Goal: Task Accomplishment & Management: Manage account settings

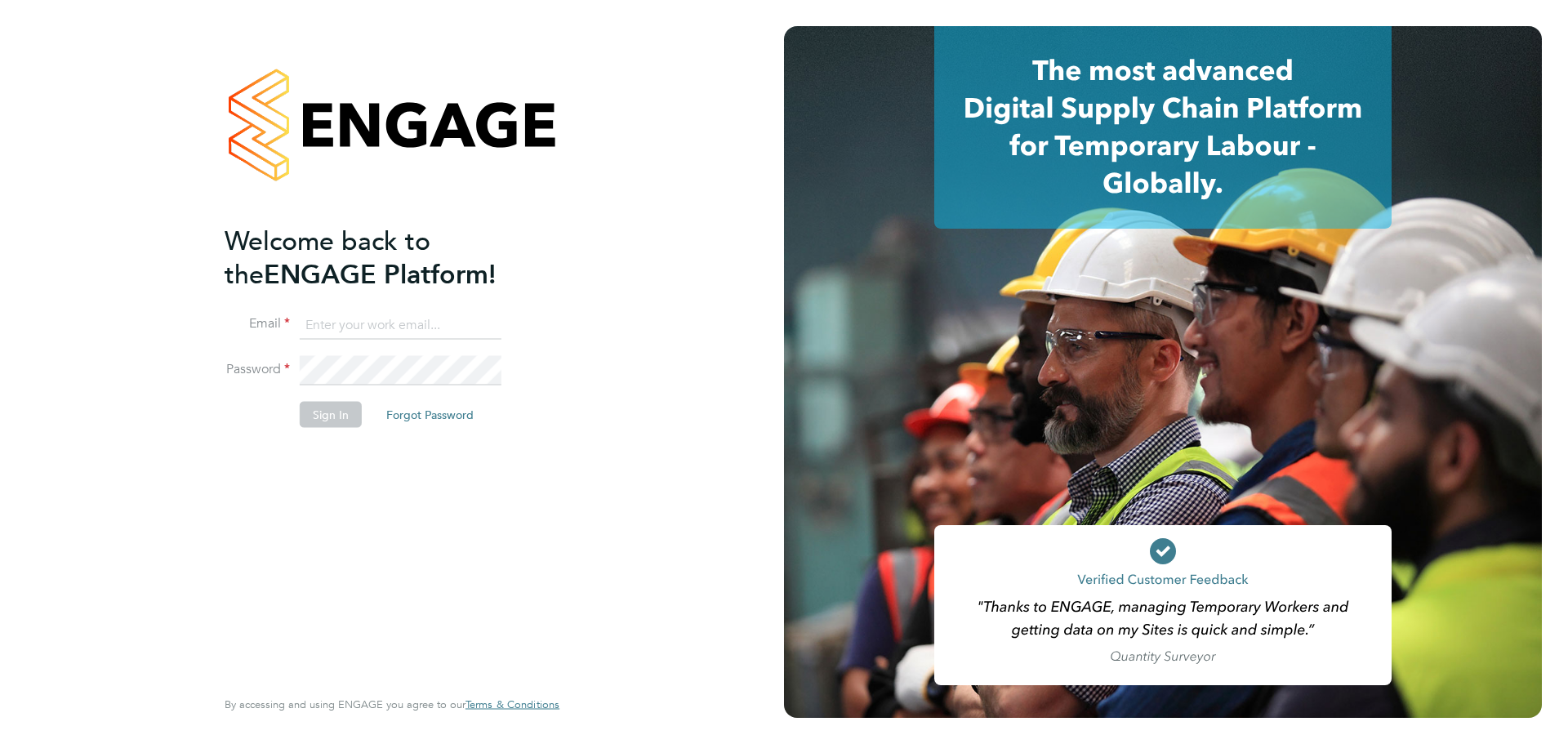
type input "kieran.trotter@randstad.co.uk"
click at [323, 405] on button "Sign In" at bounding box center [330, 414] width 62 height 26
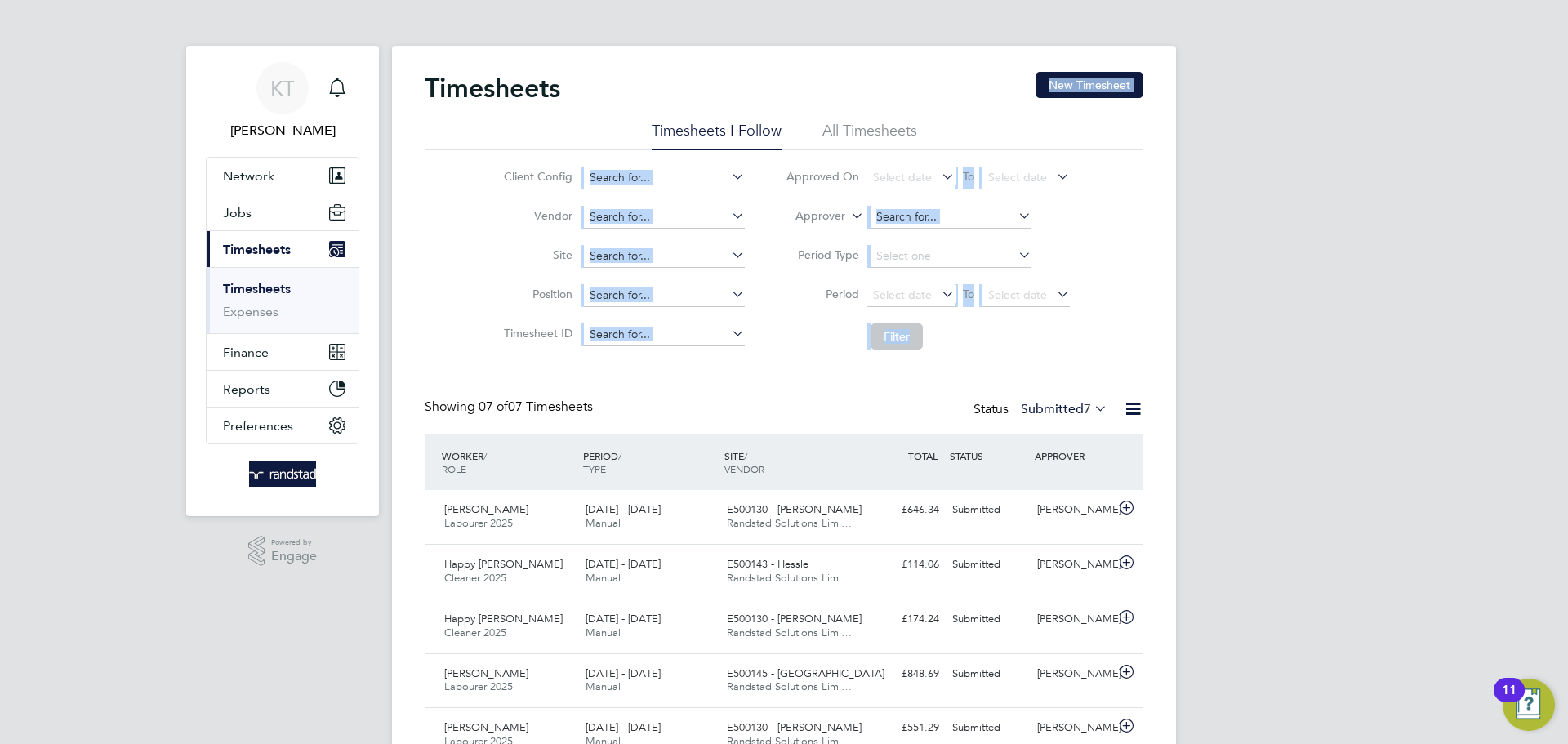
drag, startPoint x: 1432, startPoint y: 305, endPoint x: 586, endPoint y: 113, distance: 867.5
click at [587, 114] on div "KT Kieran Trotter Notifications Applications: Network Team Members Businesses S…" at bounding box center [784, 465] width 1568 height 931
drag, startPoint x: 586, startPoint y: 113, endPoint x: 794, endPoint y: 135, distance: 209.2
click at [586, 113] on div "Timesheets New Timesheet" at bounding box center [784, 97] width 719 height 49
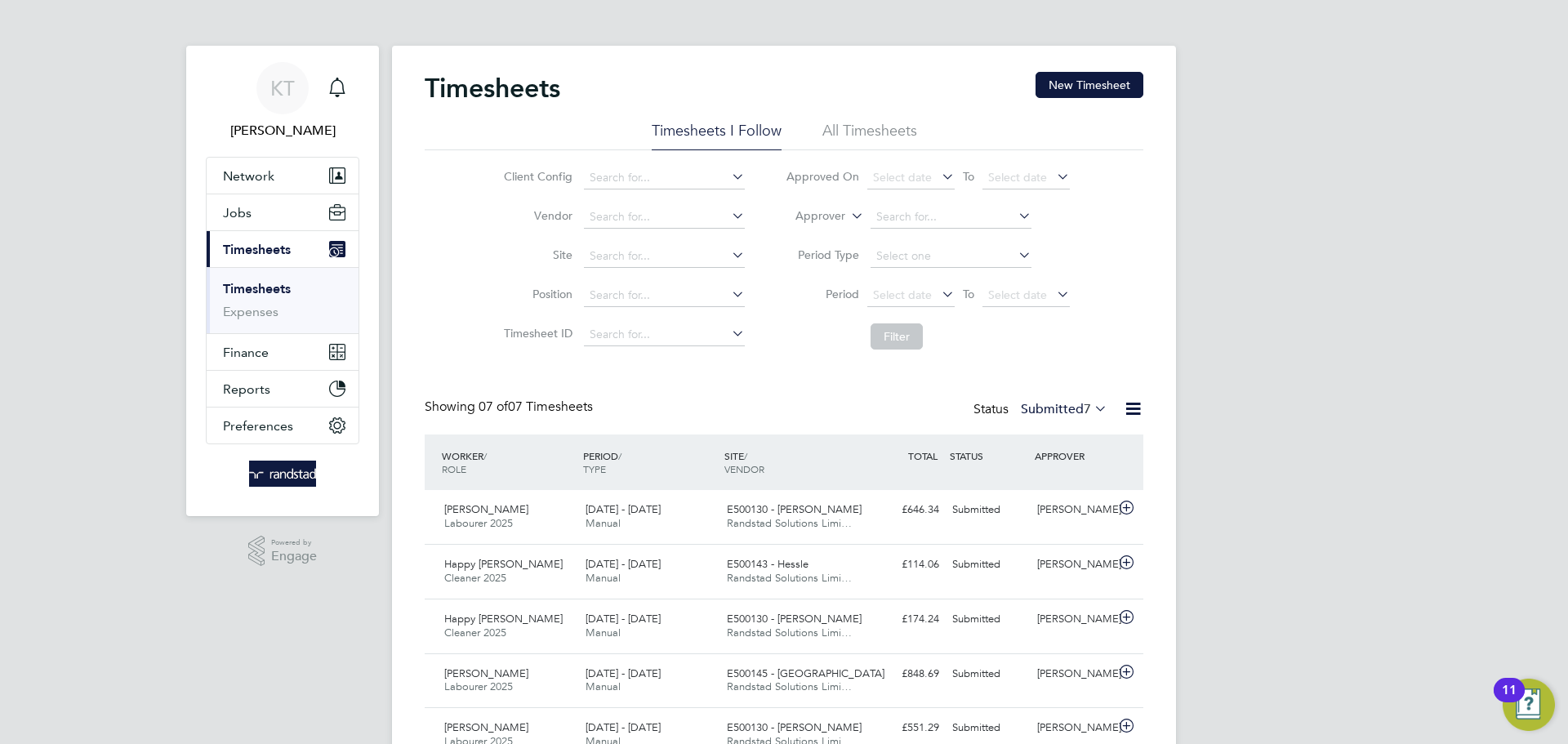
click at [1229, 233] on div "KT Kieran Trotter Notifications Applications: Network Team Members Businesses S…" at bounding box center [784, 465] width 1568 height 931
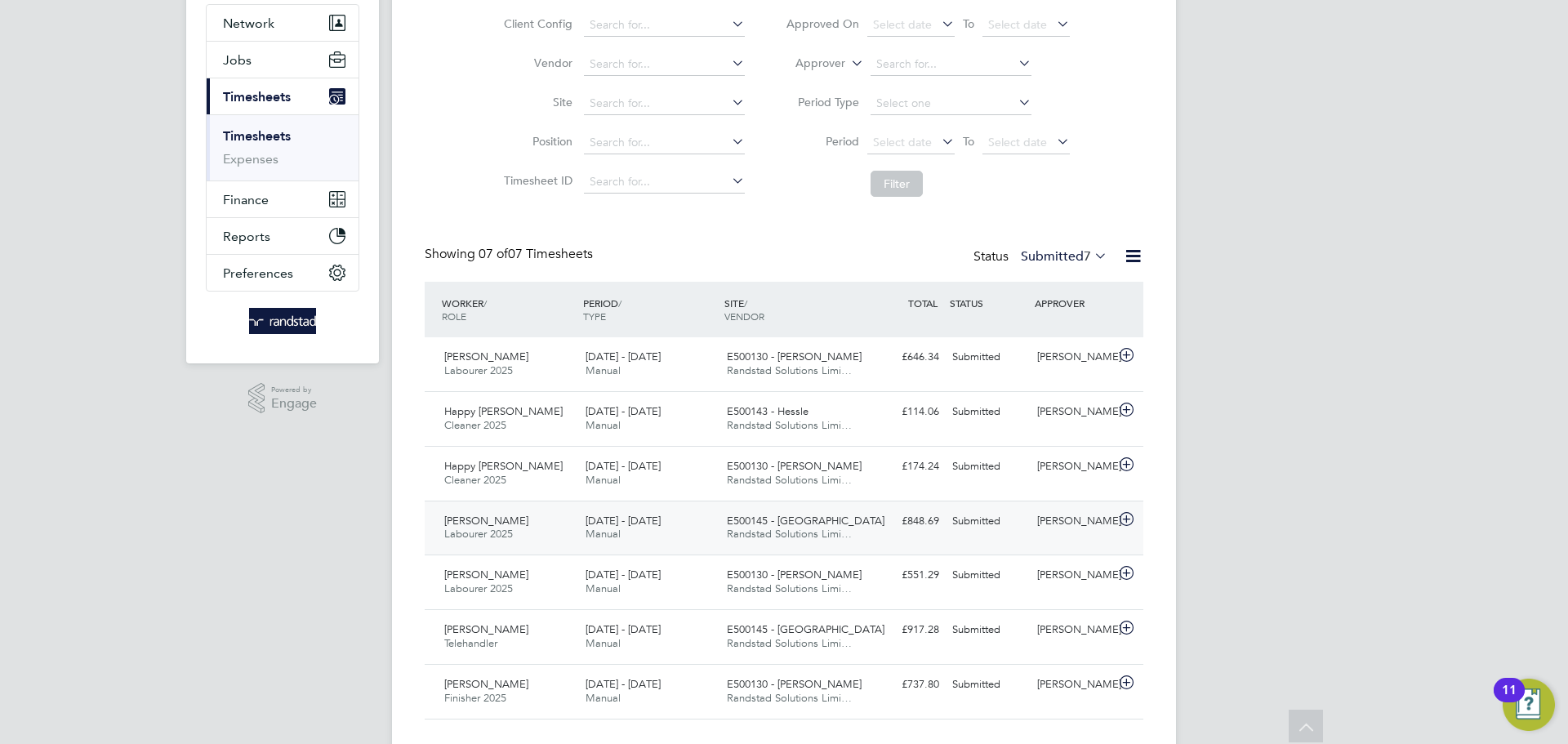
scroll to position [187, 0]
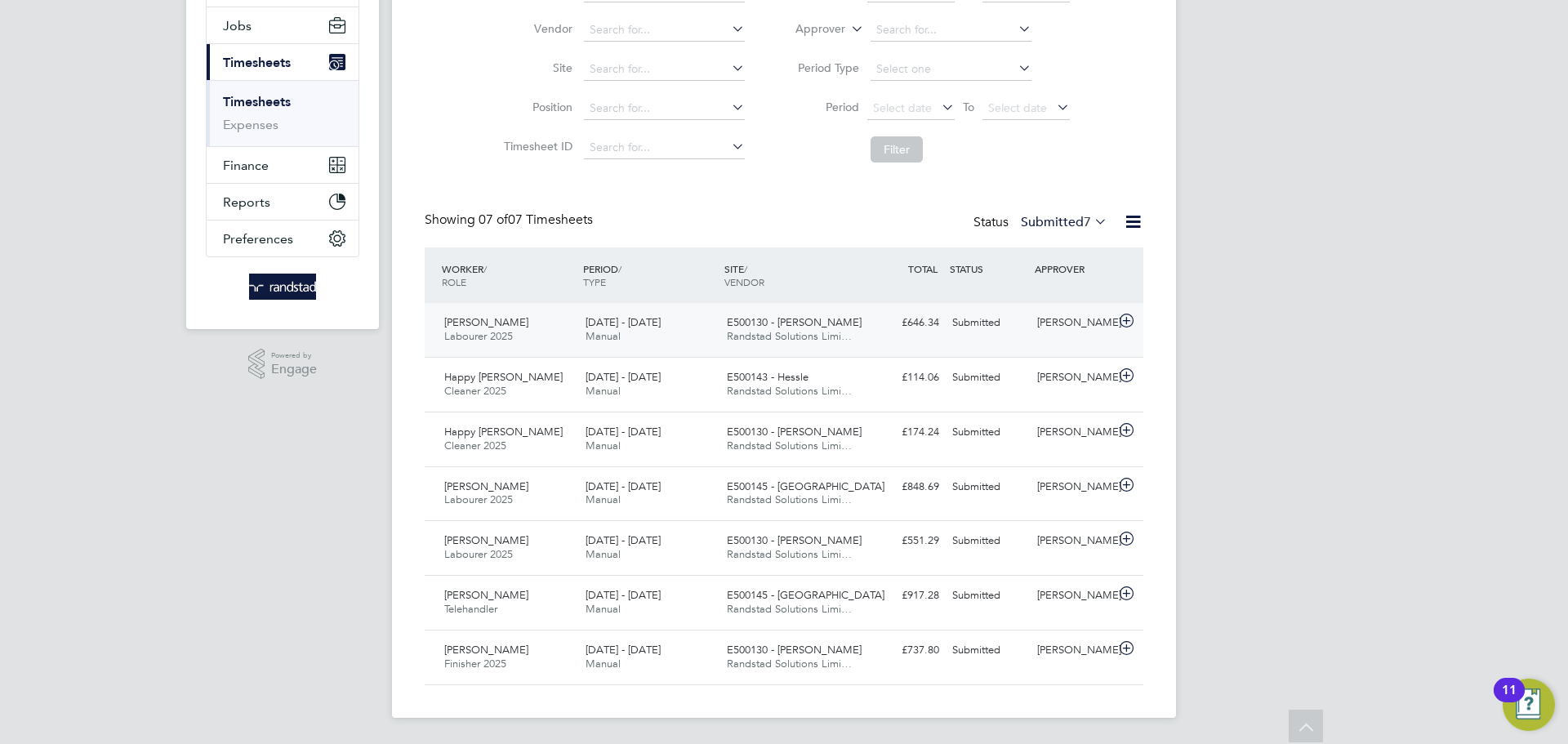
click at [1025, 316] on div "Submitted" at bounding box center [988, 323] width 85 height 27
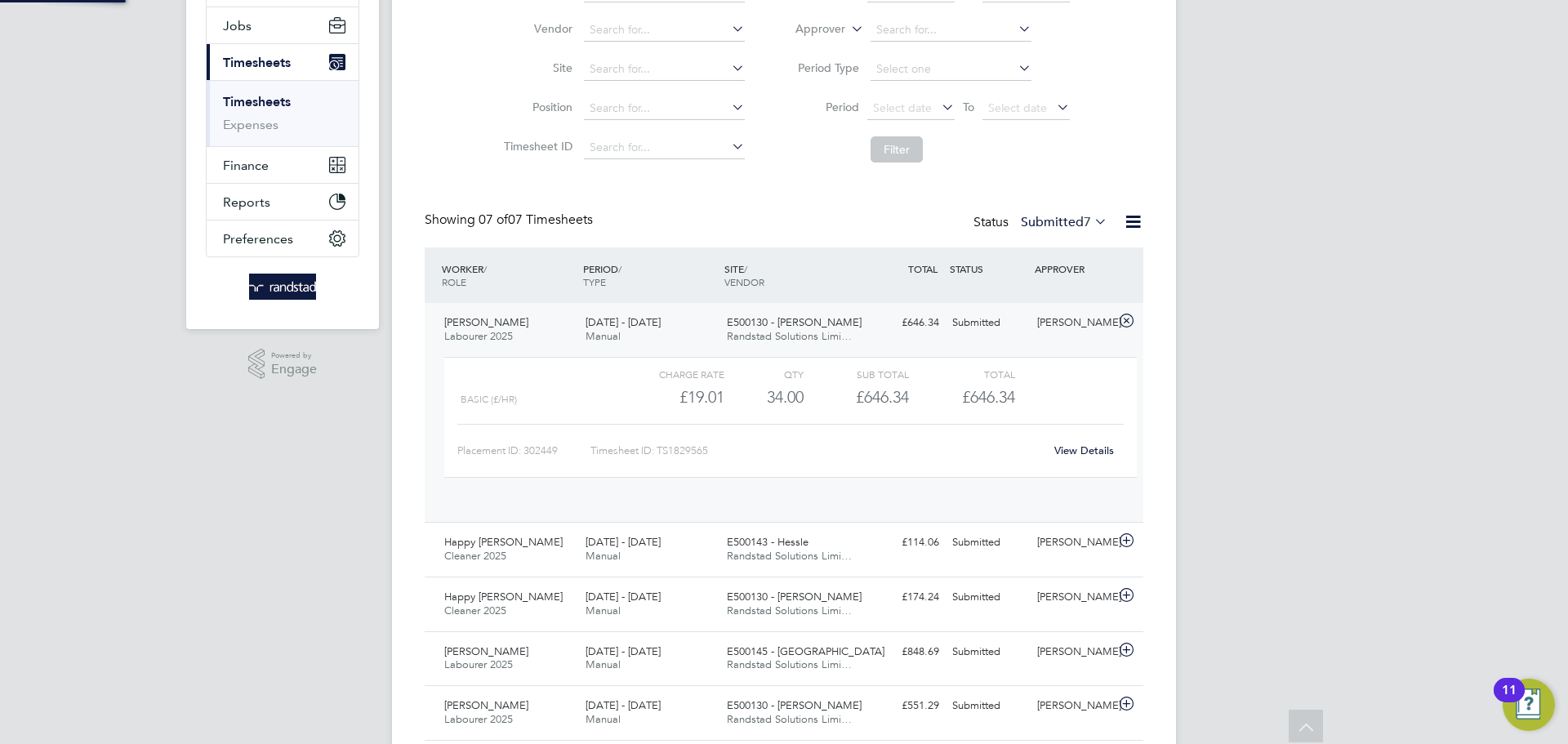
scroll to position [28, 160]
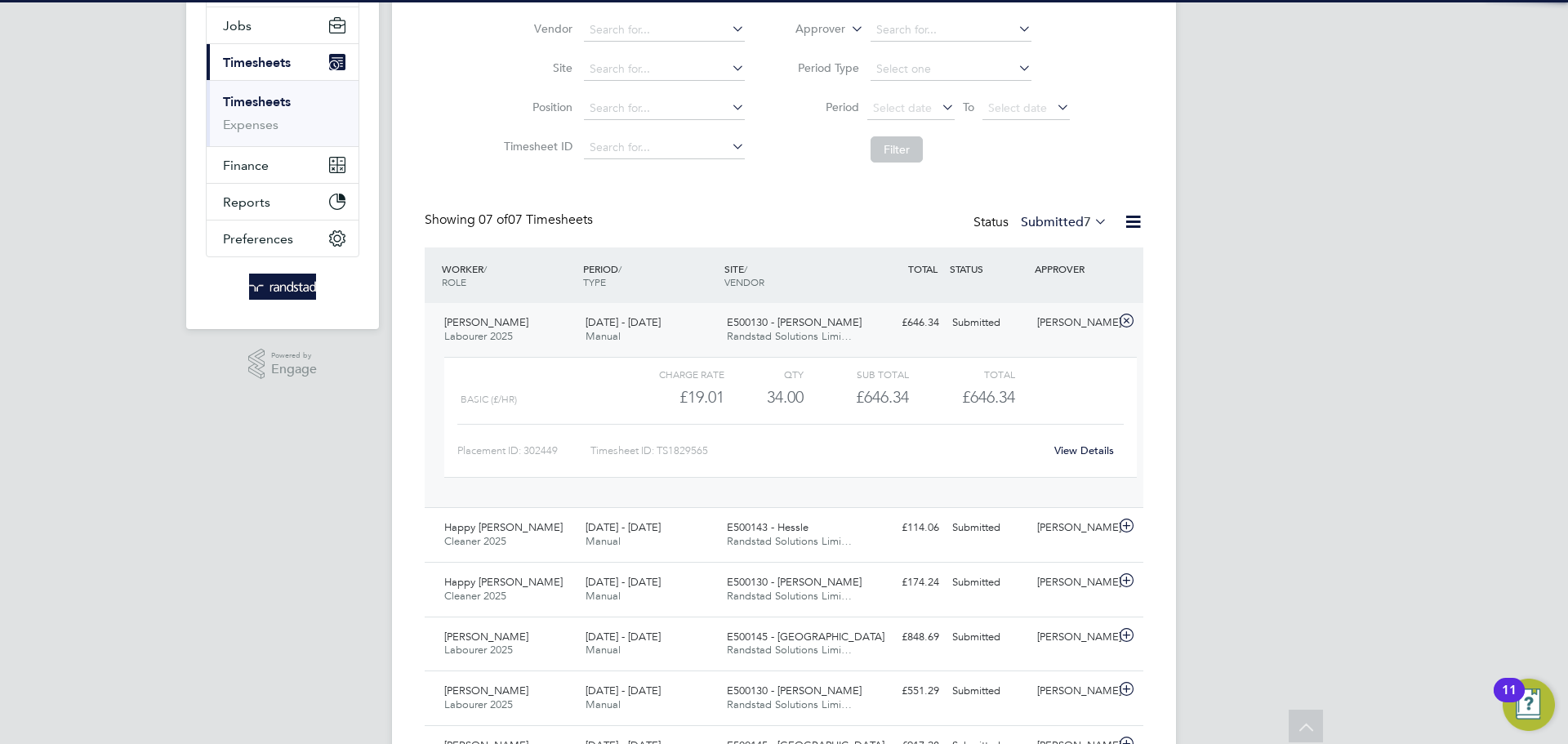
click at [1025, 316] on div "Submitted" at bounding box center [988, 323] width 85 height 27
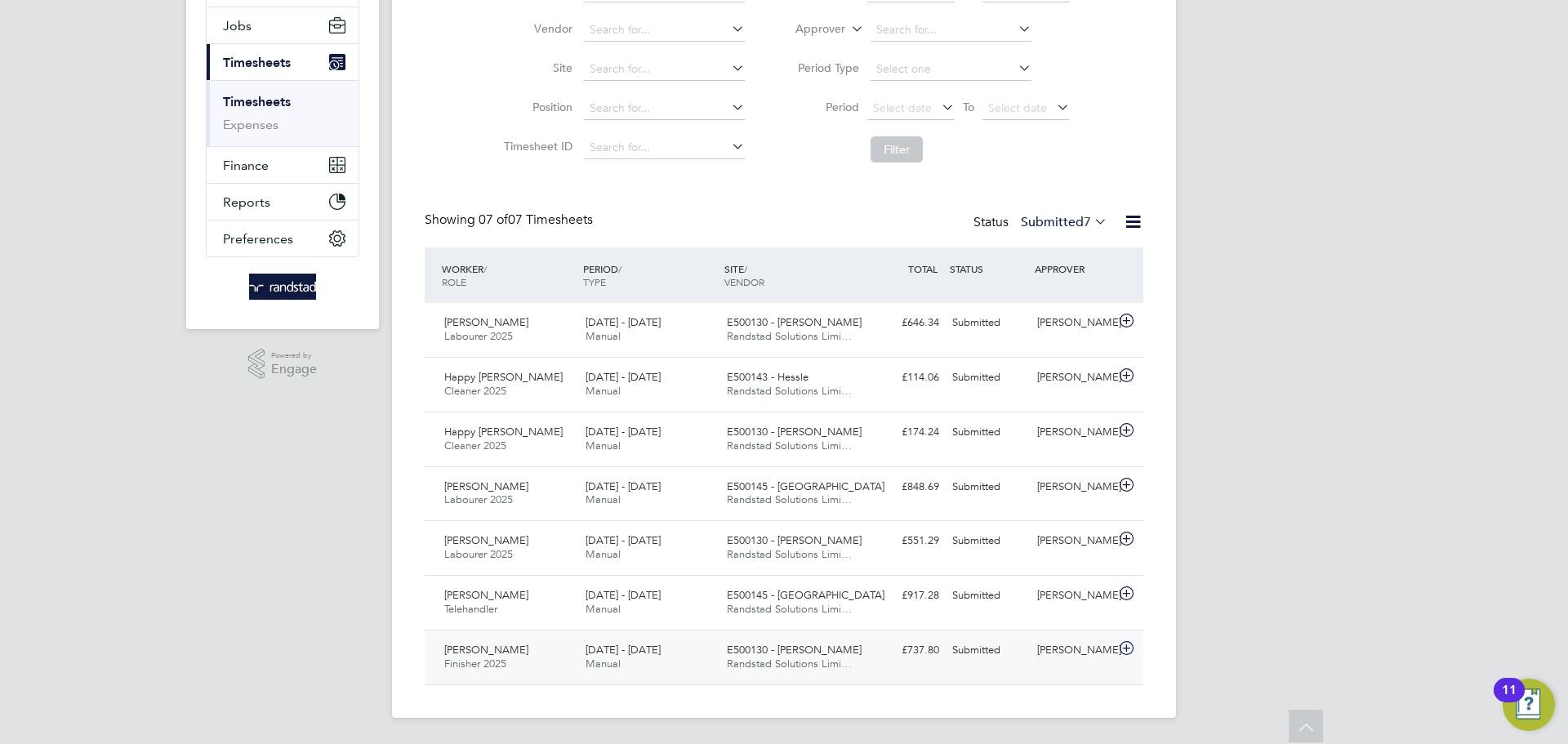
click at [1058, 656] on div "Andy Askin" at bounding box center [1073, 650] width 85 height 27
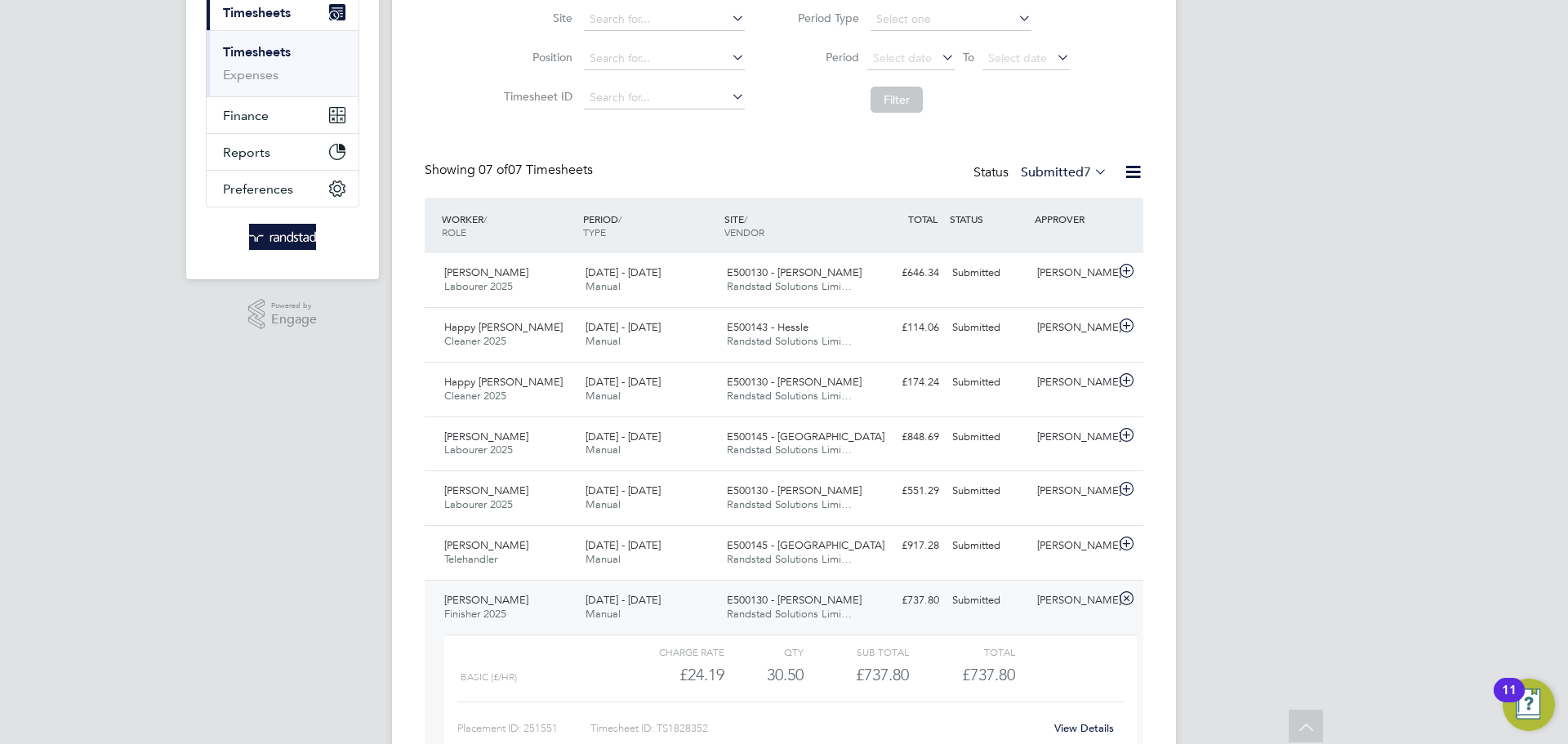
scroll to position [338, 0]
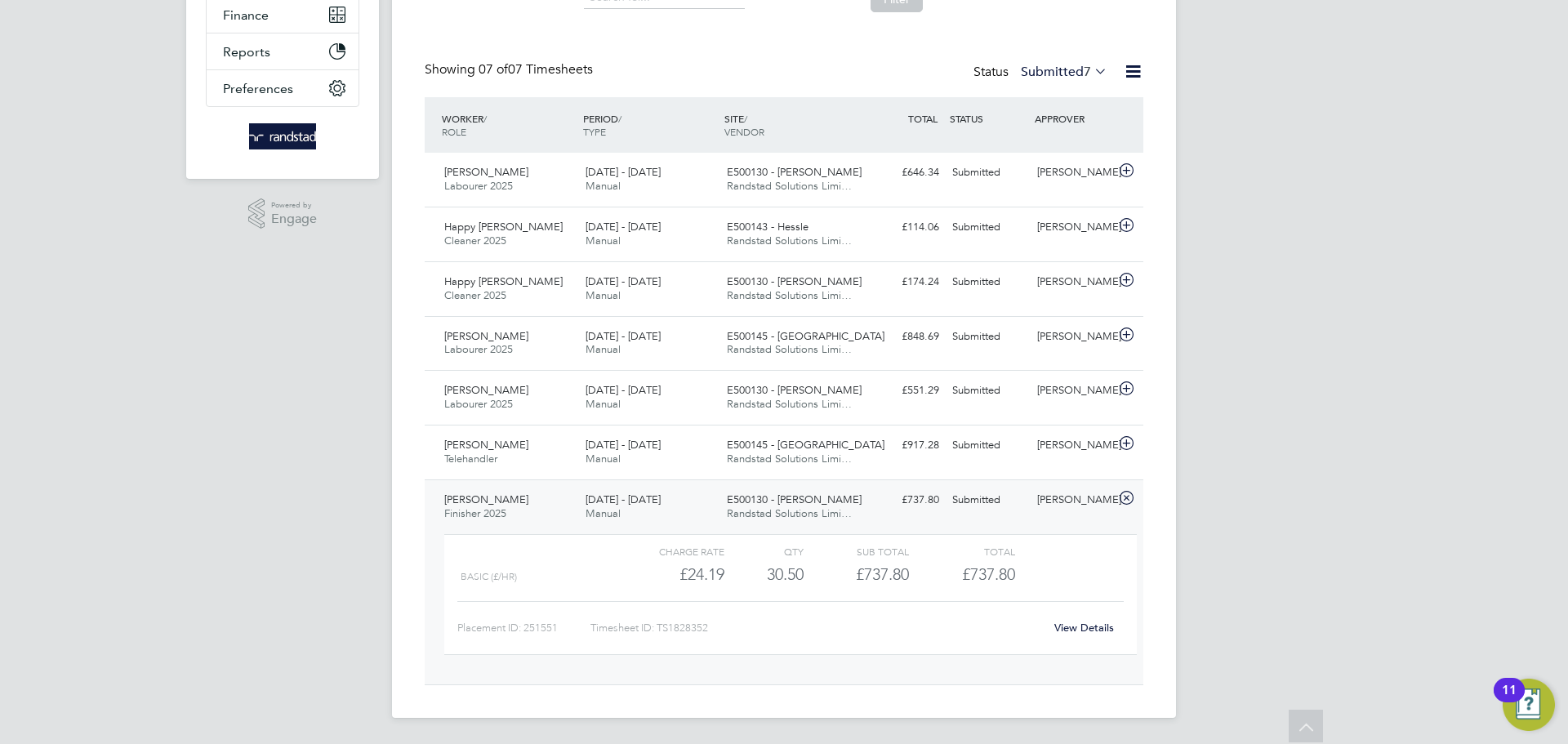
click at [1074, 623] on link "View Details" at bounding box center [1085, 628] width 60 height 14
click at [1090, 496] on div "Andy Askin" at bounding box center [1073, 500] width 85 height 27
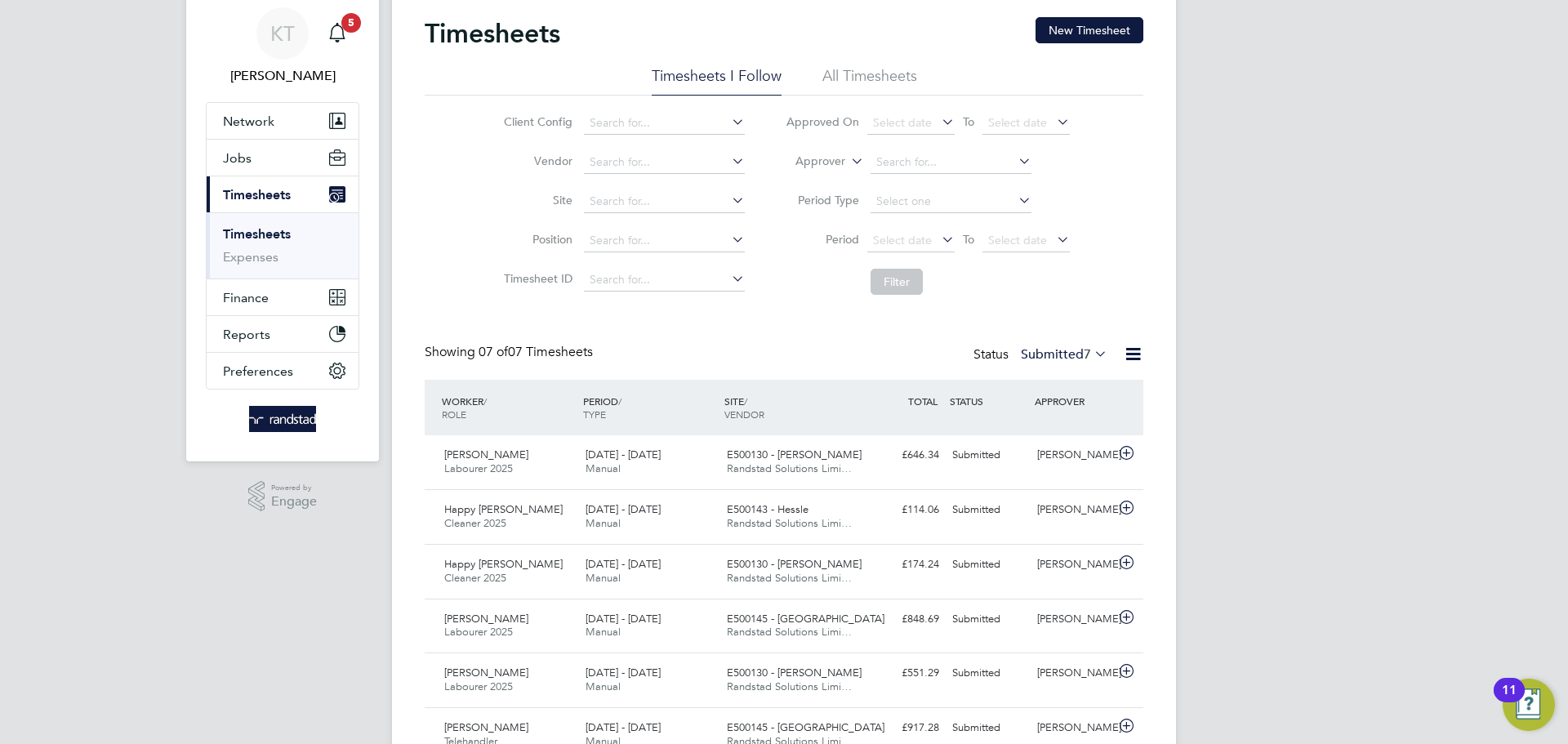
scroll to position [187, 0]
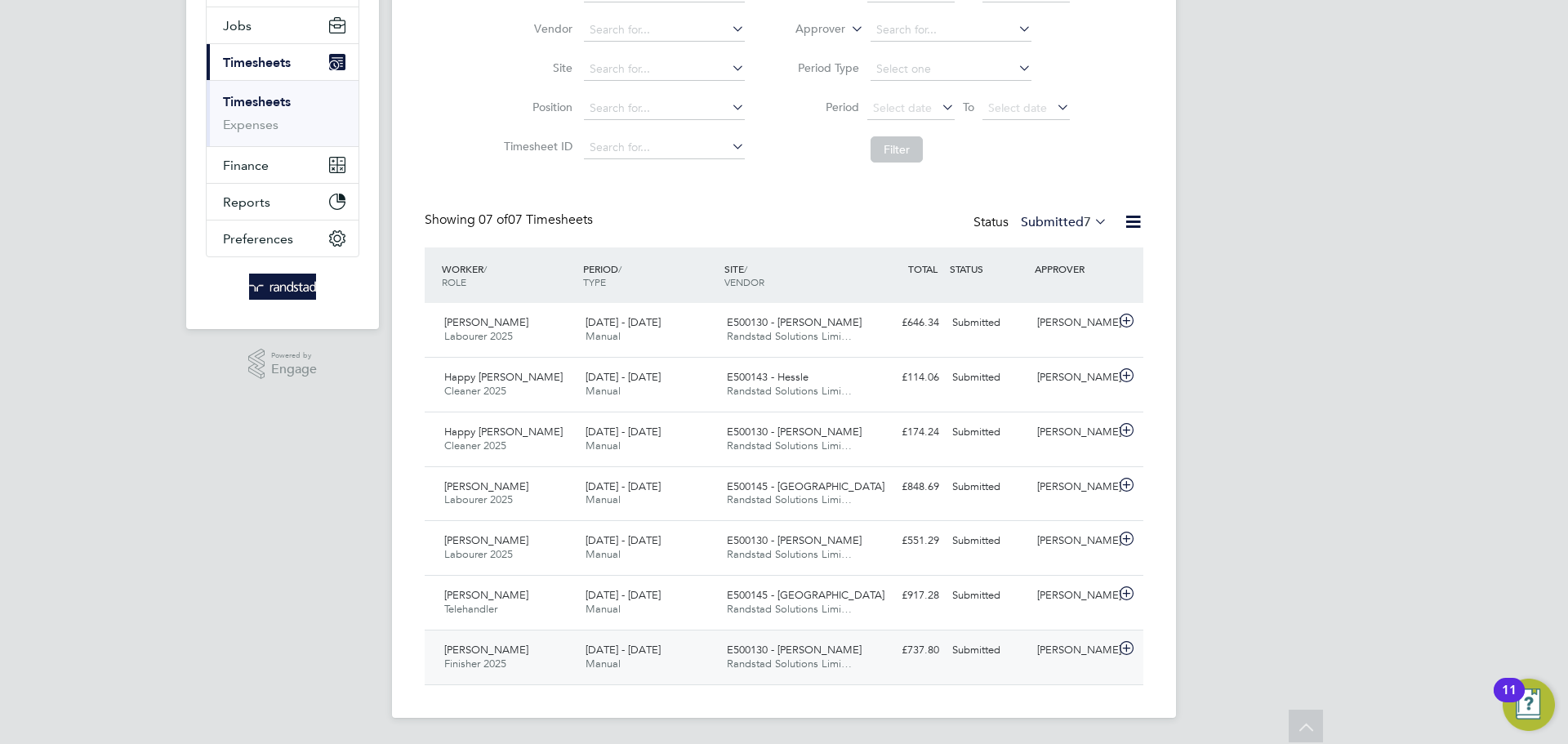
drag, startPoint x: 1009, startPoint y: 669, endPoint x: 1019, endPoint y: 665, distance: 10.8
click at [1006, 669] on div "Kieran Mcanerney Finisher 2025 20 - 26 Sep 2025 20 - 26 Sep 2025 Manual E500130…" at bounding box center [784, 657] width 719 height 54
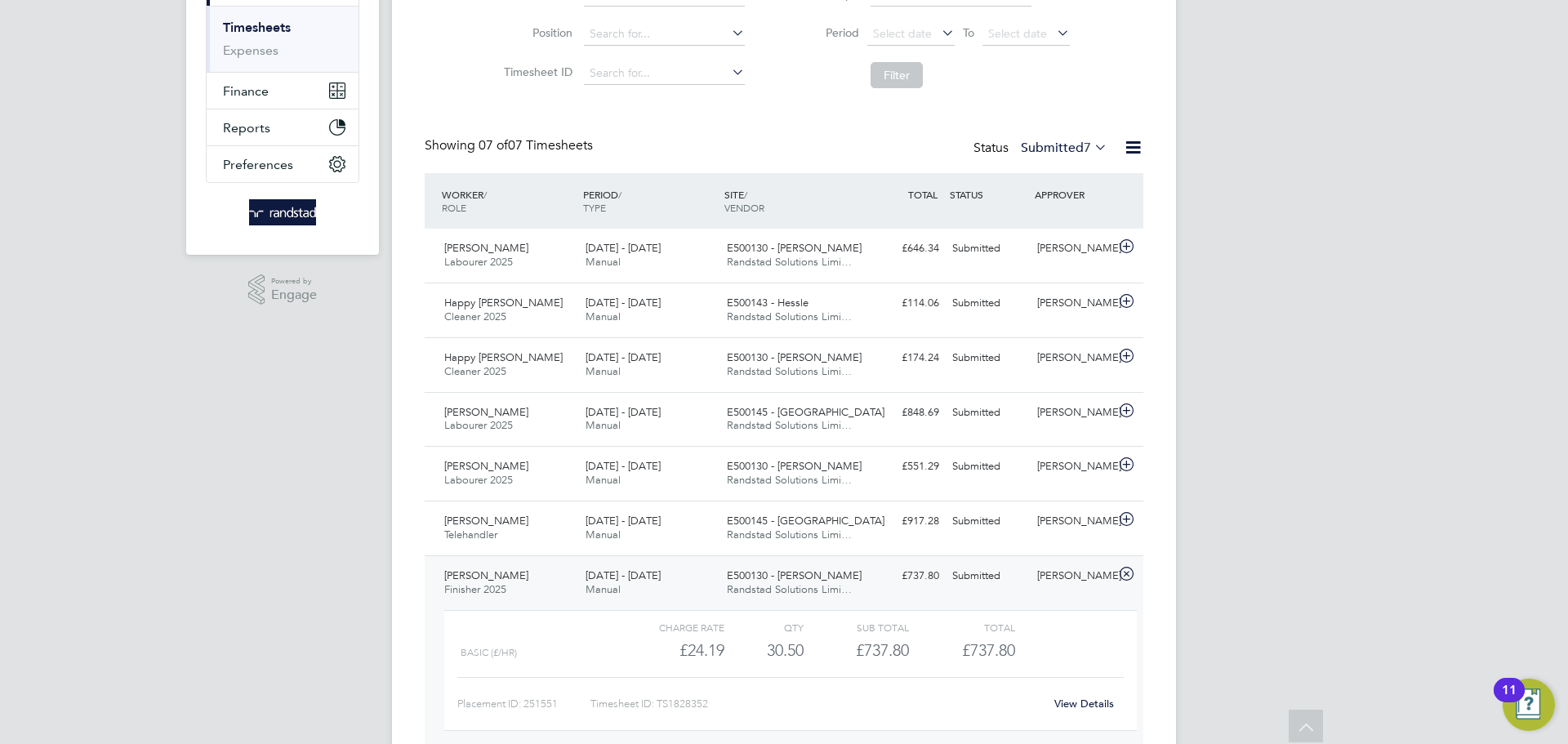
scroll to position [338, 0]
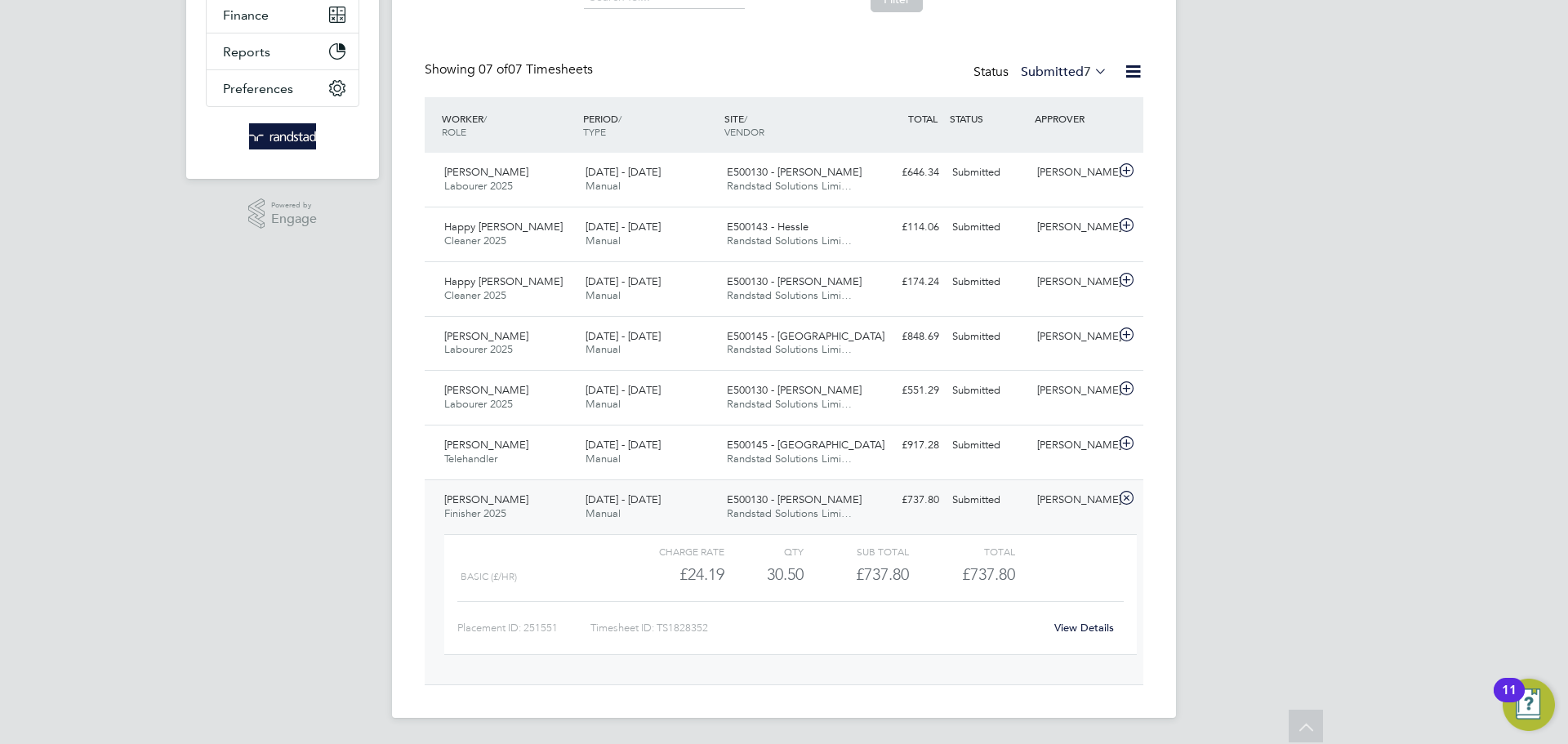
click at [1087, 642] on div "Charge rate QTY Sub Total Total Basic (£/HR) £24.19 30.5 30.50 31 £737.80 £737.…" at bounding box center [791, 594] width 693 height 121
click at [1086, 634] on div "View Details" at bounding box center [1084, 629] width 80 height 26
click at [1088, 630] on link "View Details" at bounding box center [1085, 628] width 60 height 14
click at [741, 509] on span "Randstad Solutions Limi…" at bounding box center [789, 513] width 125 height 14
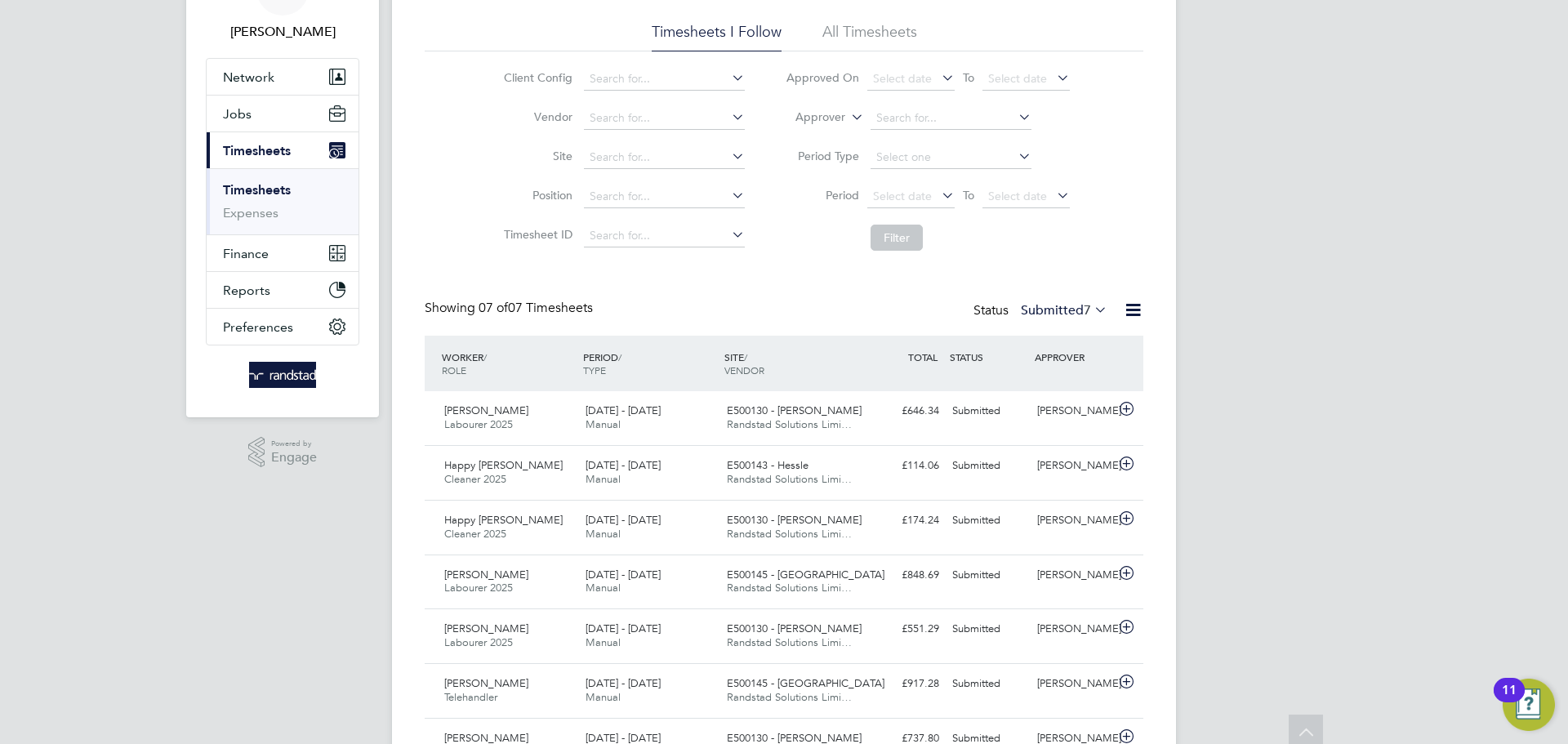
scroll to position [0, 0]
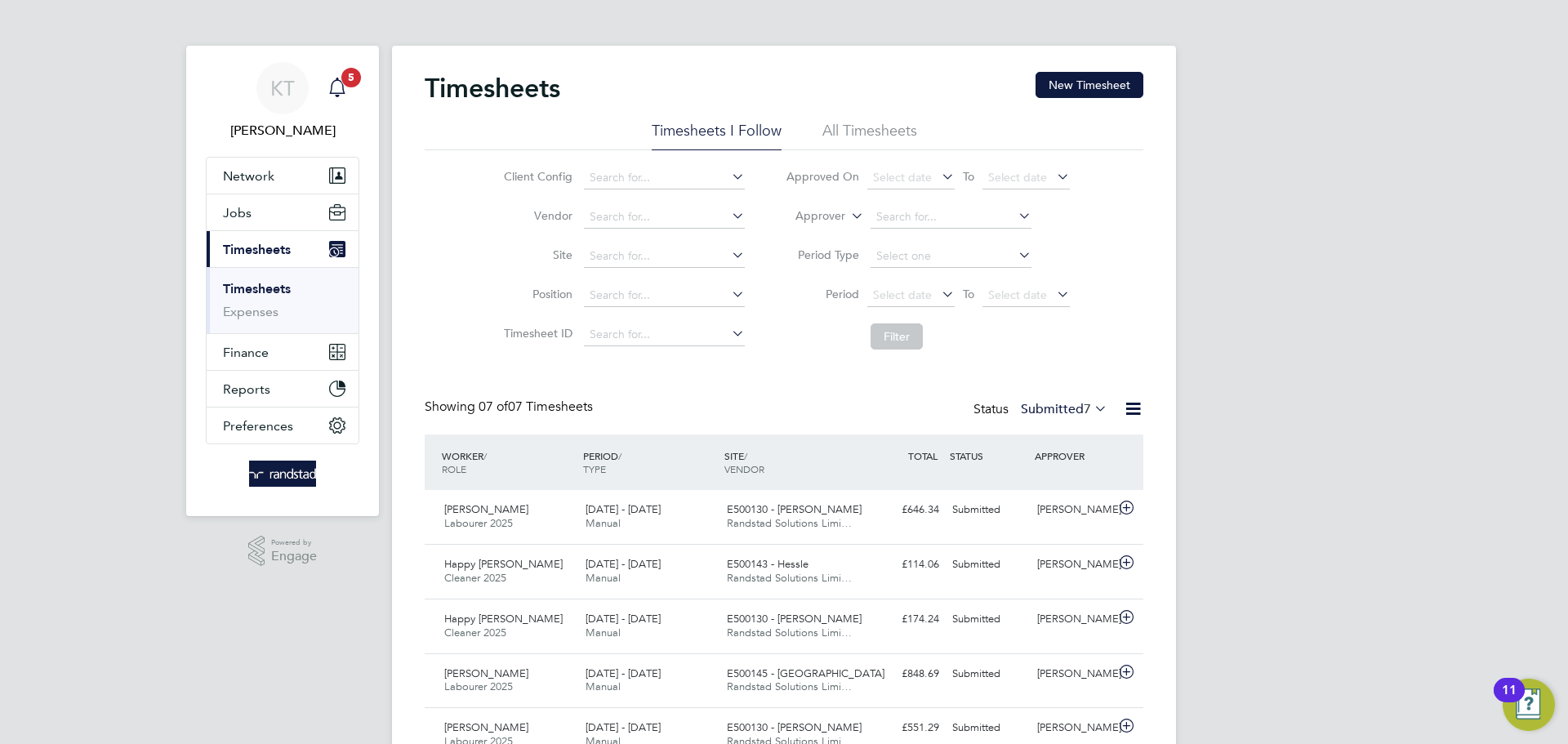
click at [344, 84] on span "5" at bounding box center [351, 77] width 20 height 20
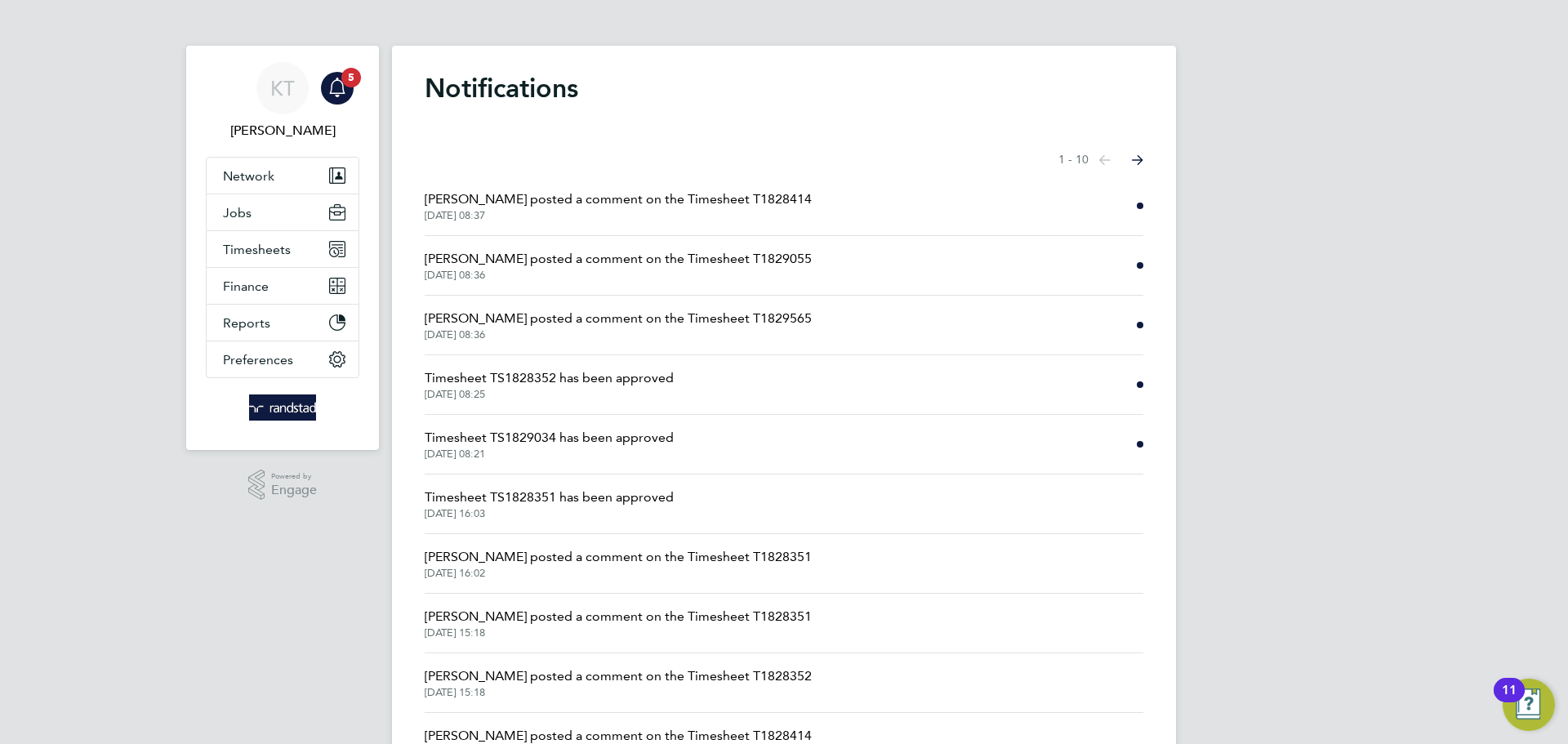
click at [653, 372] on span "Timesheet TS1828352 has been approved" at bounding box center [550, 378] width 250 height 20
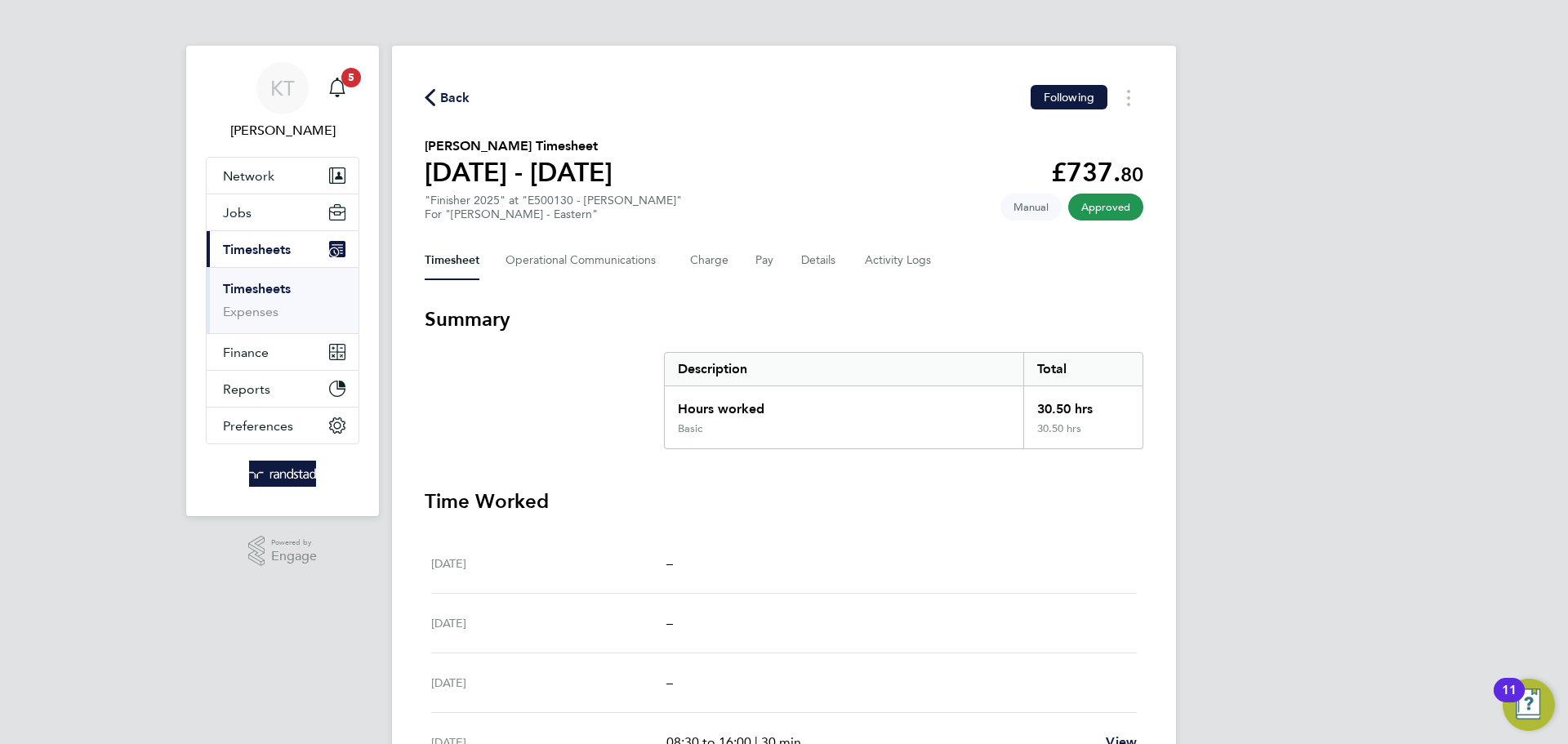
click at [449, 89] on span "Back" at bounding box center [455, 98] width 30 height 20
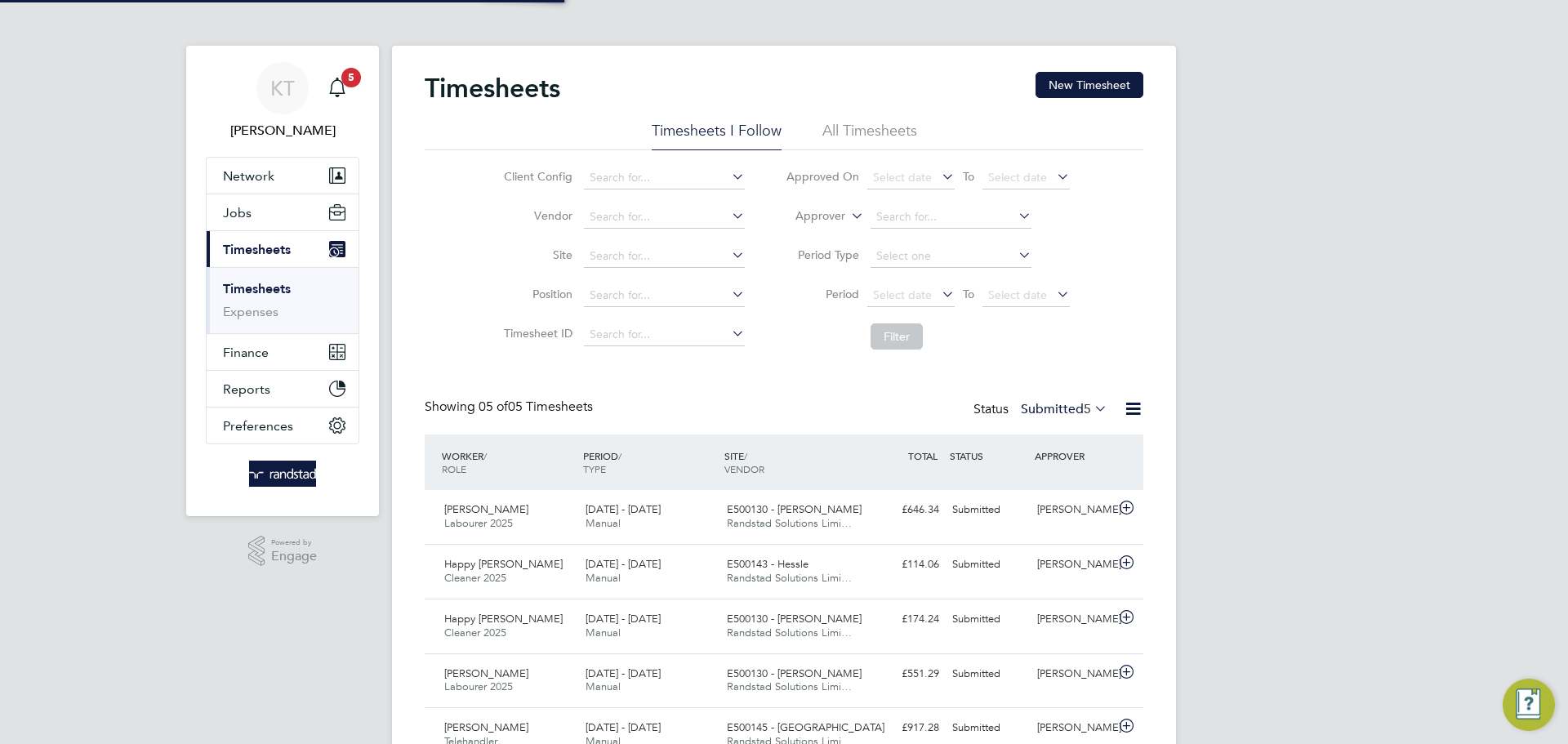
scroll to position [41, 142]
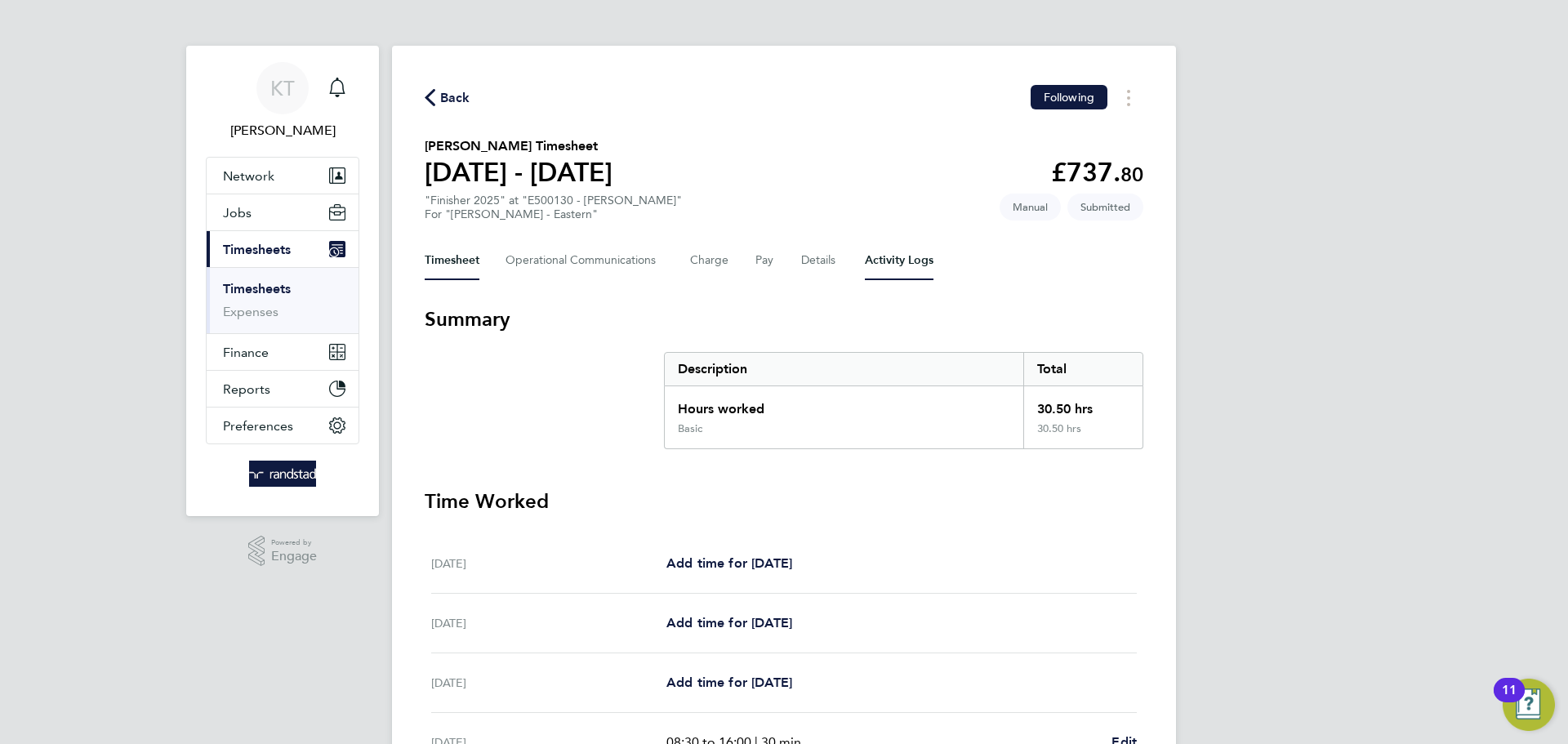
click at [906, 257] on Logs-tab "Activity Logs" at bounding box center [899, 261] width 69 height 39
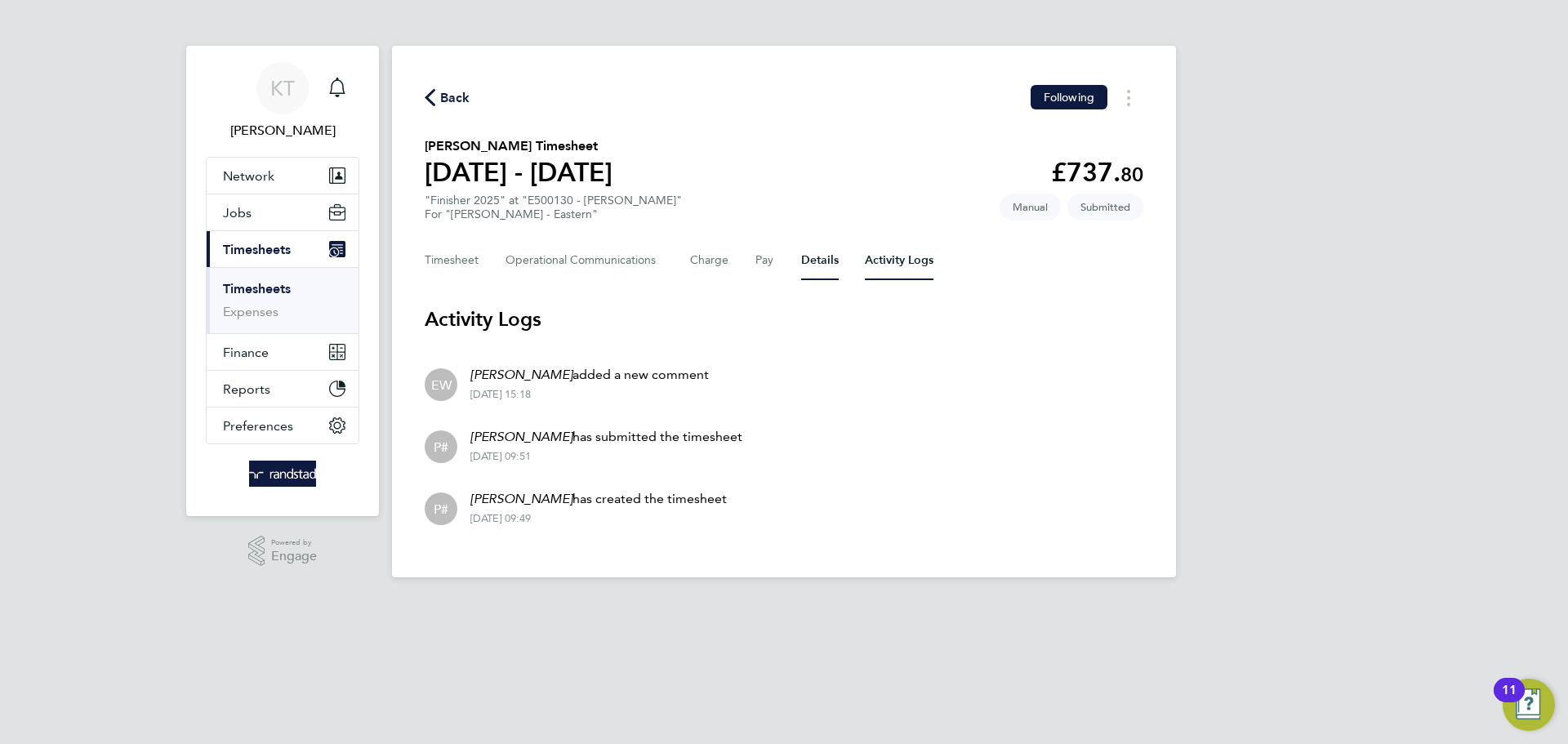
click at [823, 249] on button "Details" at bounding box center [820, 261] width 38 height 39
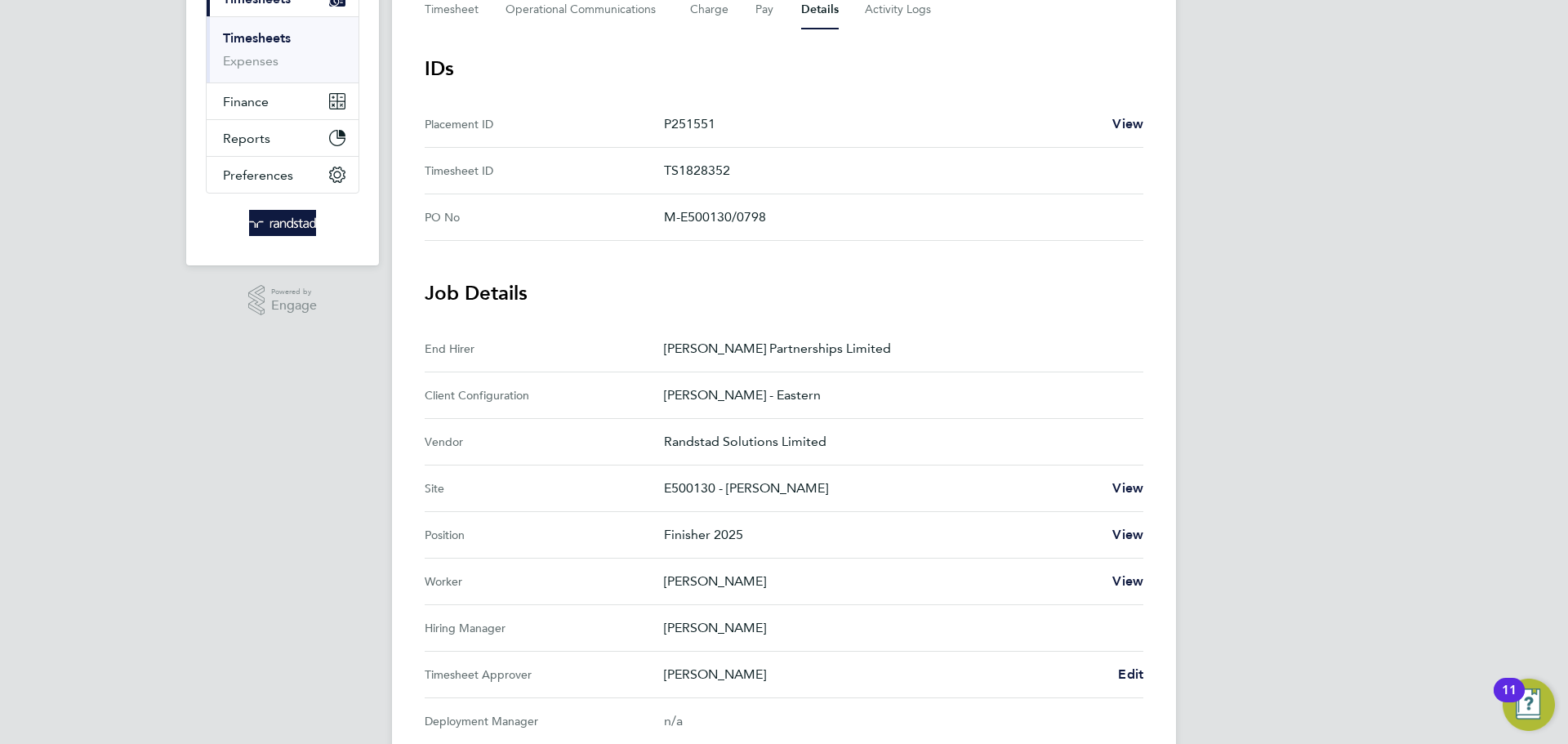
scroll to position [448, 0]
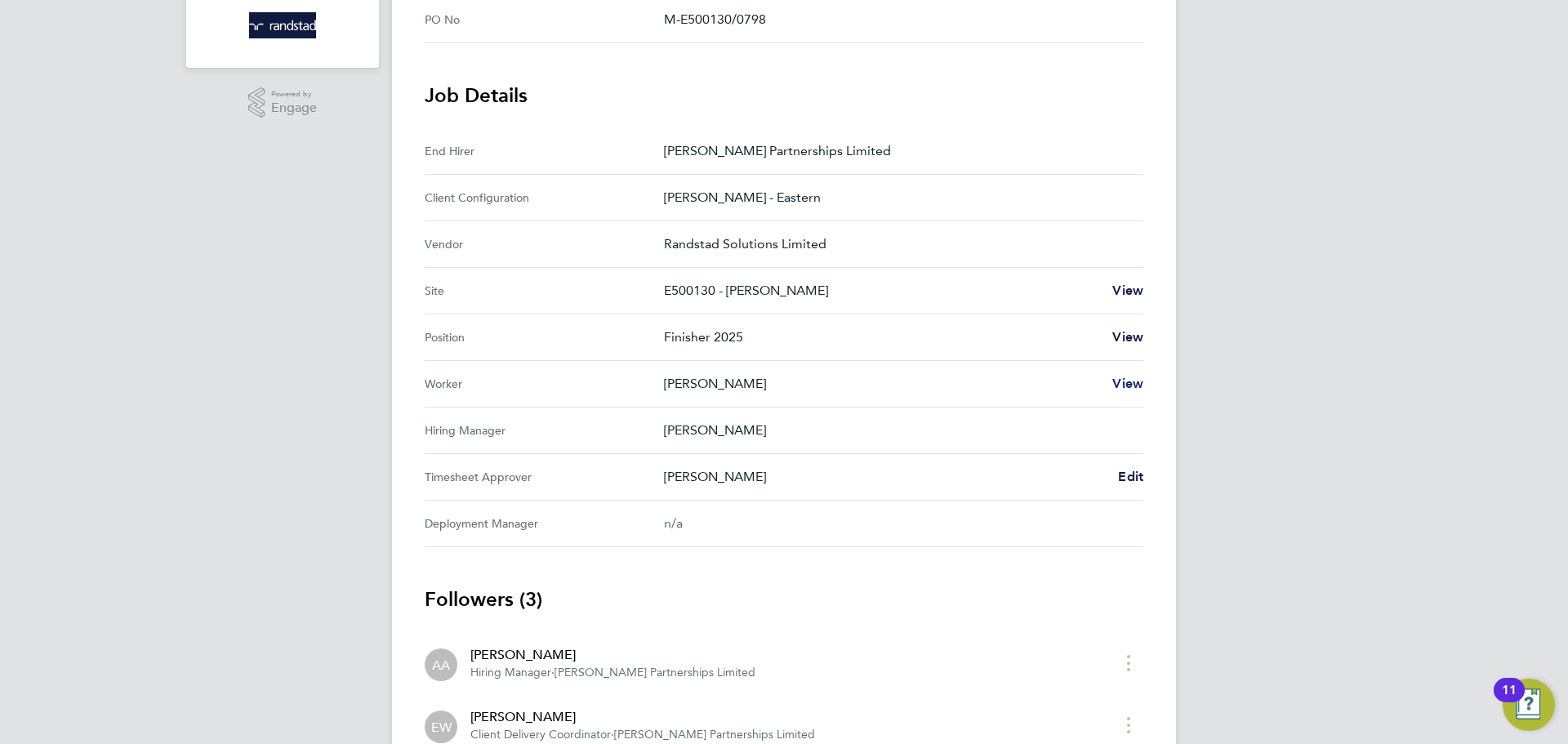
click at [1121, 390] on span "View" at bounding box center [1128, 383] width 31 height 16
click at [1119, 470] on span "Edit" at bounding box center [1131, 477] width 25 height 16
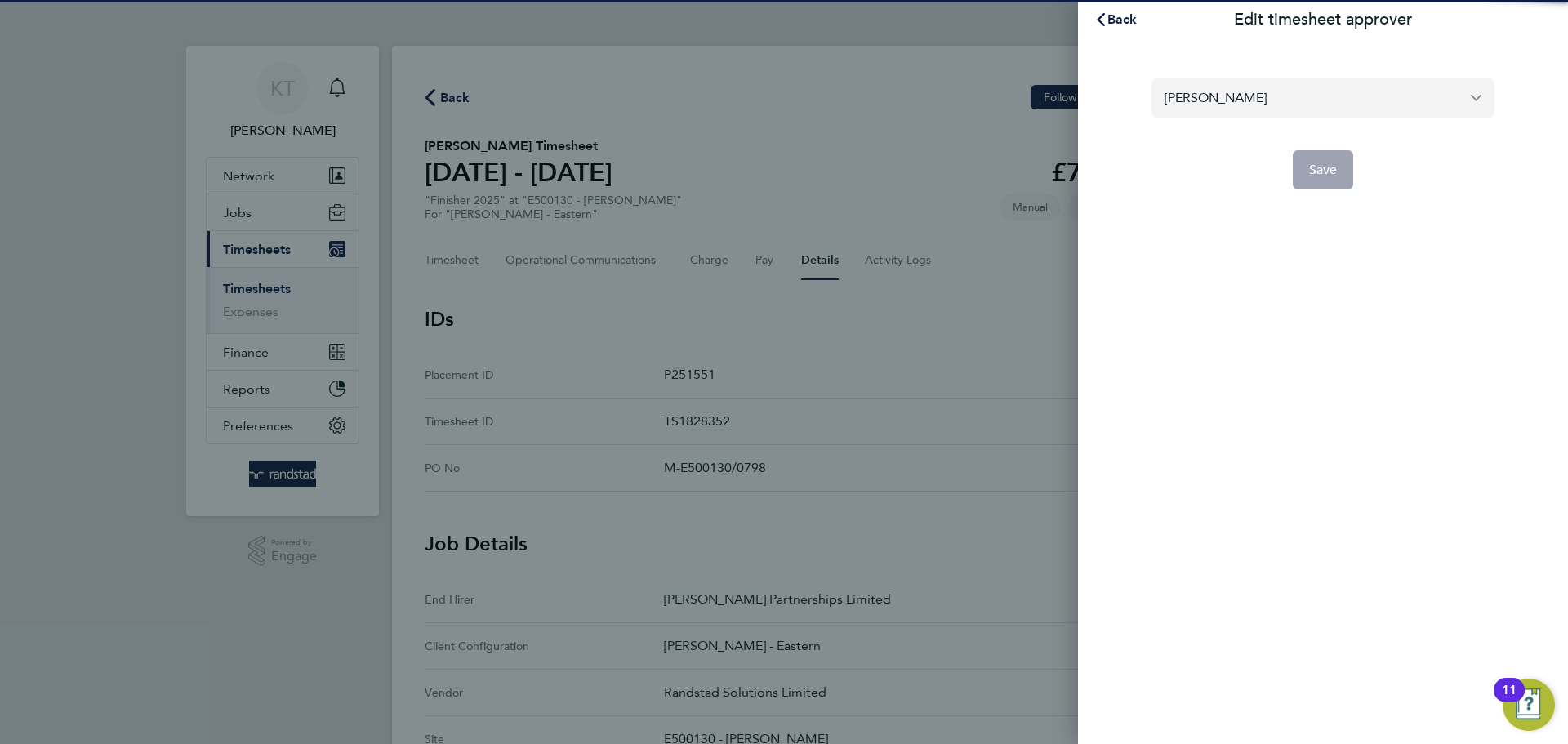
click at [1257, 91] on input "Andy Askin" at bounding box center [1323, 98] width 343 height 38
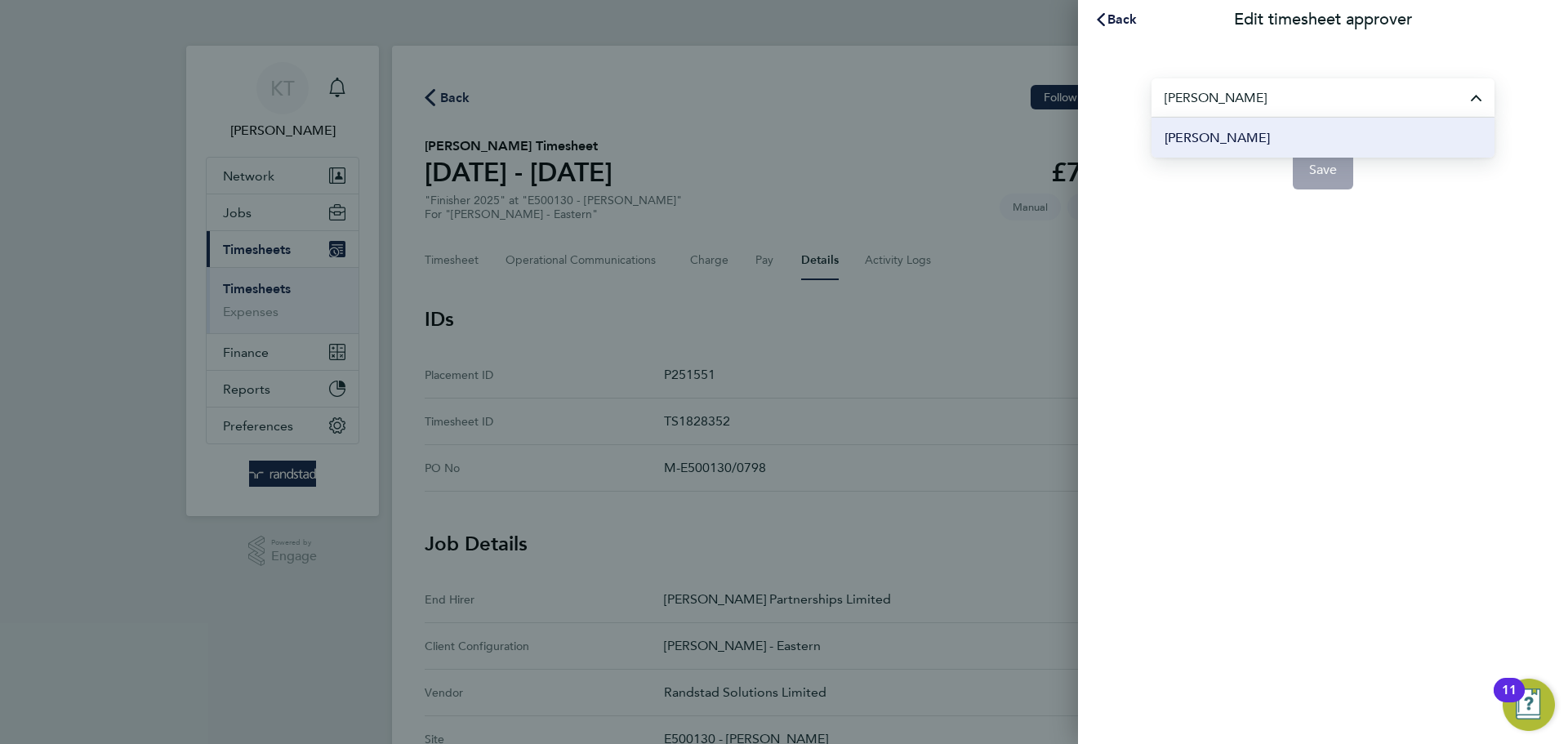
click at [1261, 129] on span "Chris Dungworth" at bounding box center [1217, 138] width 105 height 20
type input "Chris Dungworth"
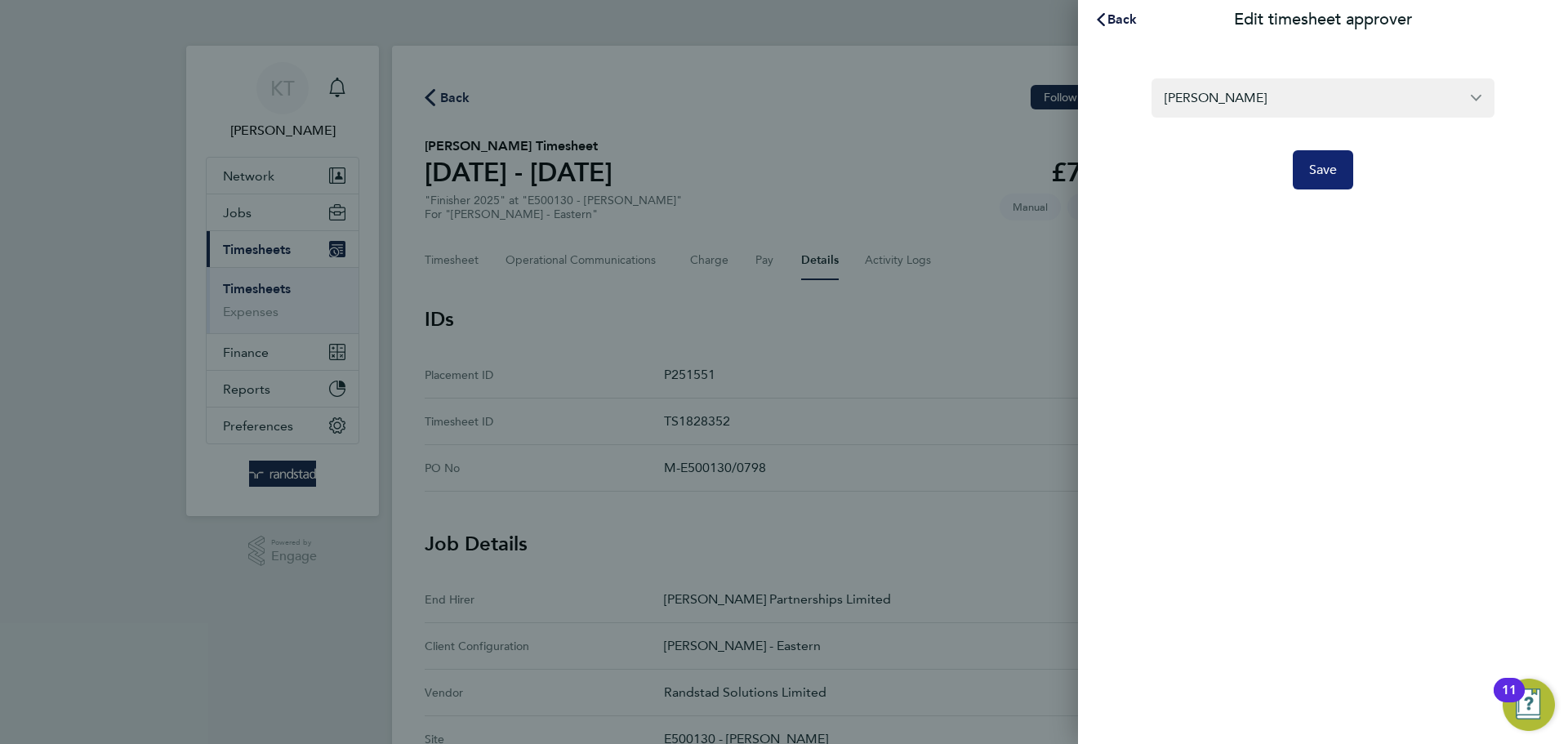
click at [1343, 175] on button "Save" at bounding box center [1323, 170] width 61 height 39
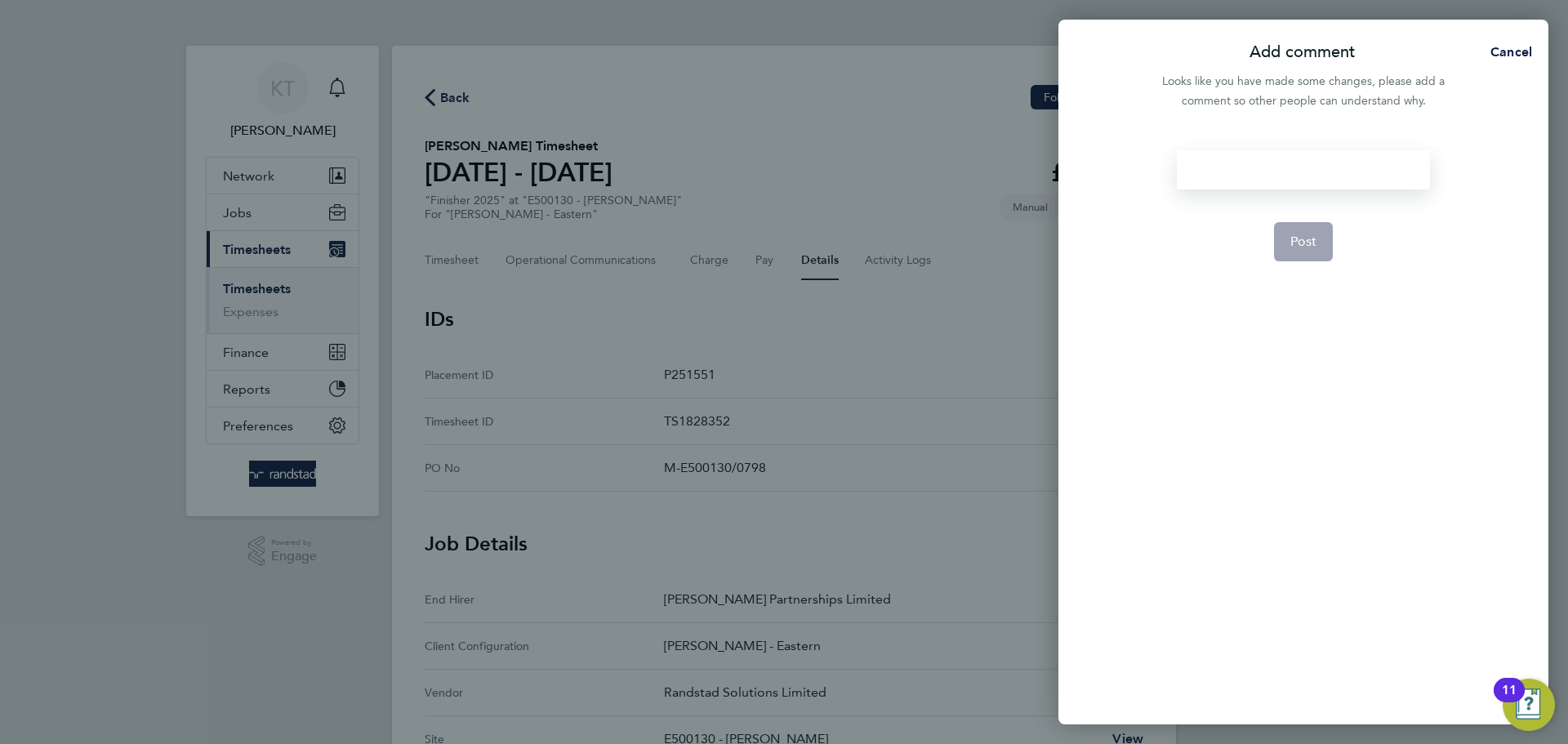
click at [1253, 174] on div at bounding box center [1302, 170] width 252 height 39
click at [1273, 163] on div at bounding box center [1302, 170] width 252 height 39
click at [1282, 226] on button "Post" at bounding box center [1304, 242] width 60 height 39
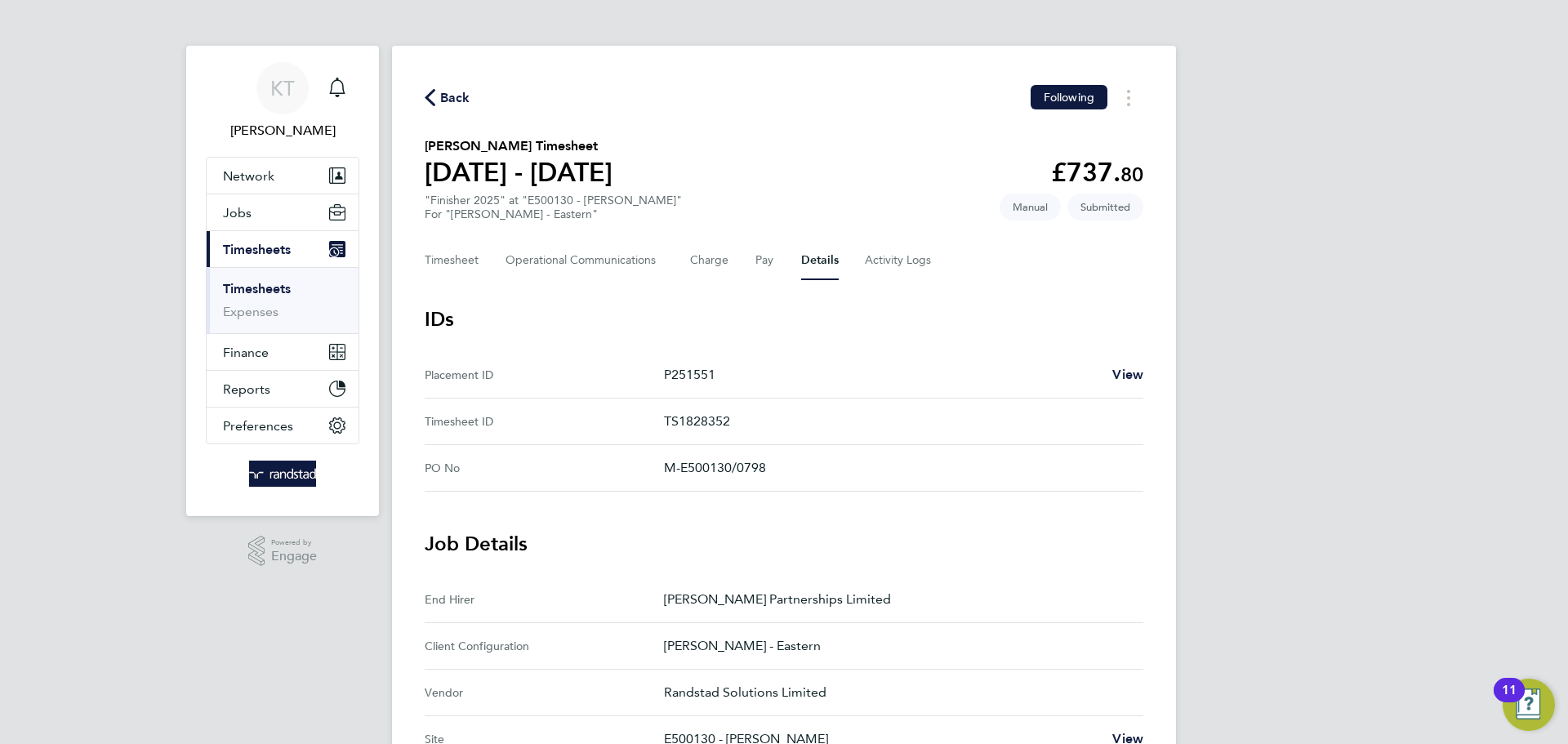
click at [235, 281] on link "Timesheets" at bounding box center [257, 288] width 68 height 16
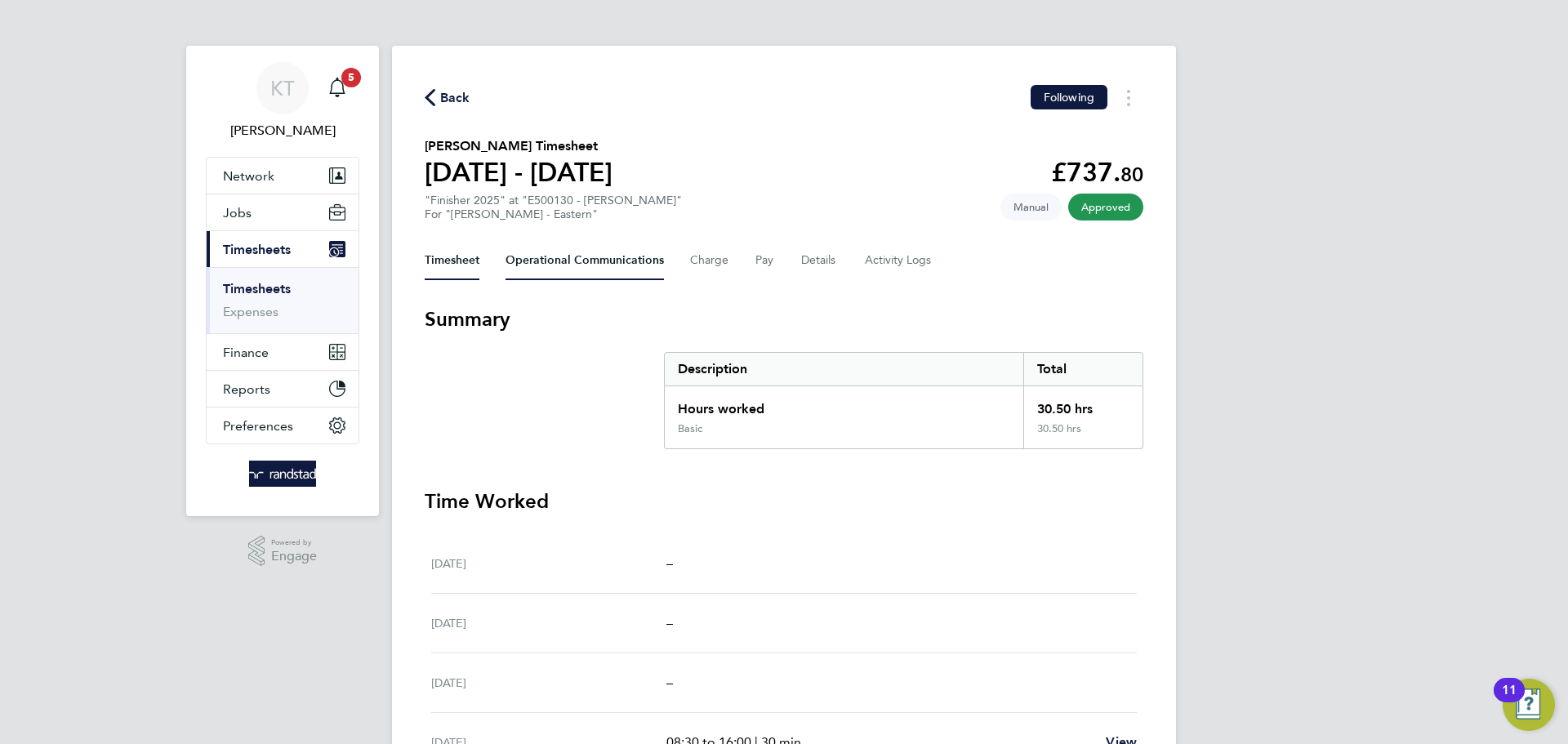
drag, startPoint x: 549, startPoint y: 258, endPoint x: 749, endPoint y: 279, distance: 201.1
click at [549, 259] on Communications-tab "Operational Communications" at bounding box center [585, 261] width 159 height 39
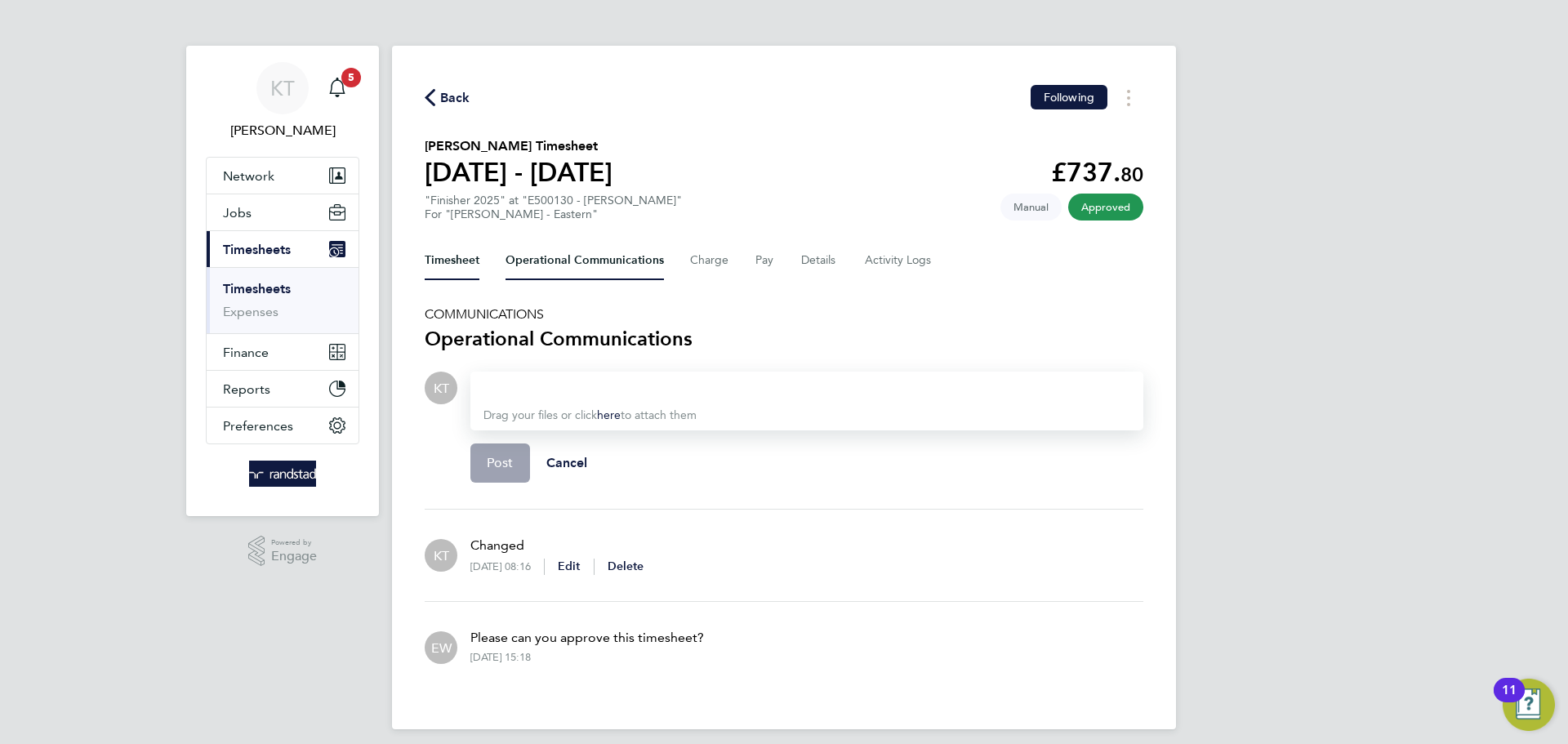
click at [457, 276] on button "Timesheet" at bounding box center [452, 261] width 54 height 39
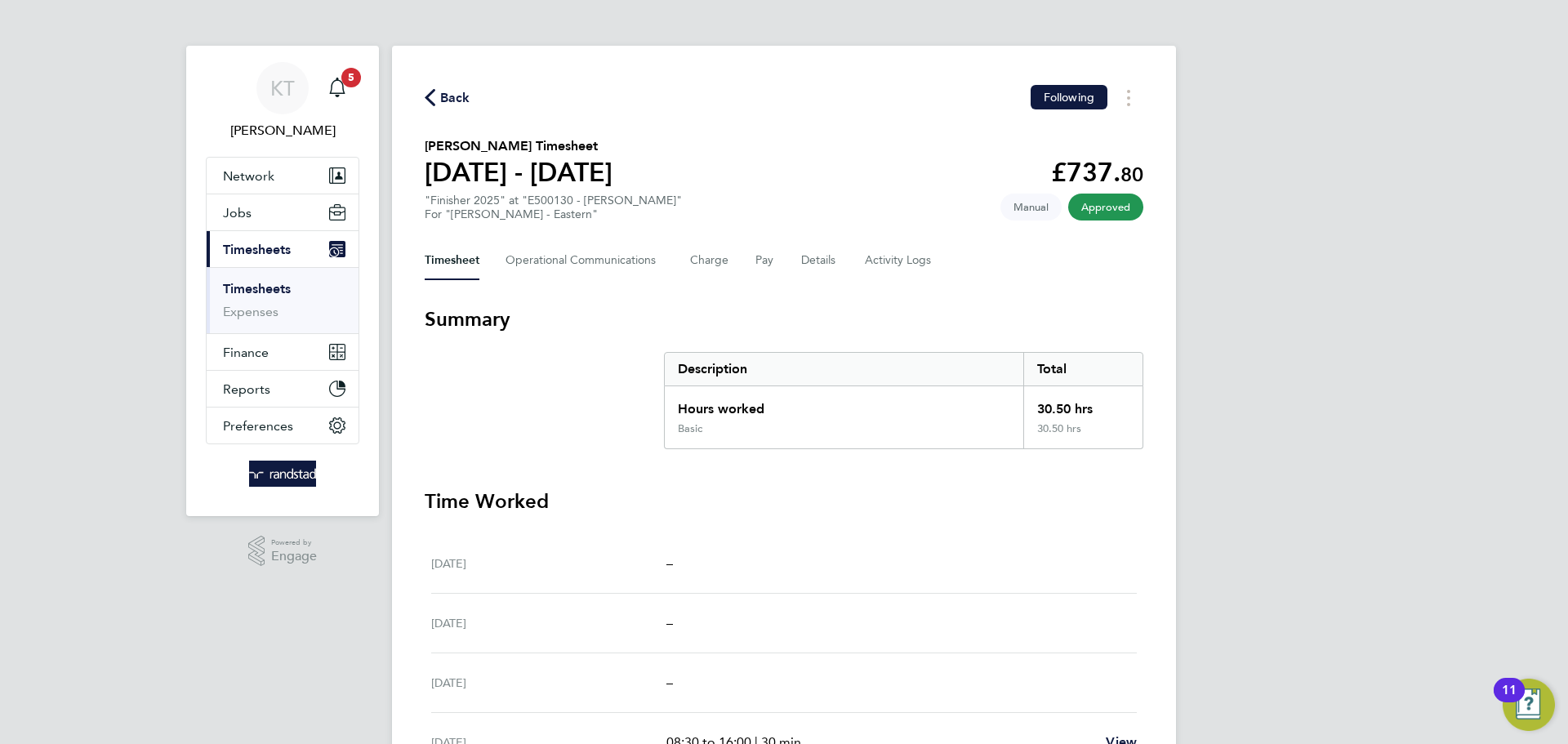
click at [427, 93] on icon "button" at bounding box center [430, 98] width 10 height 17
